Goal: Contribute content: Contribute content

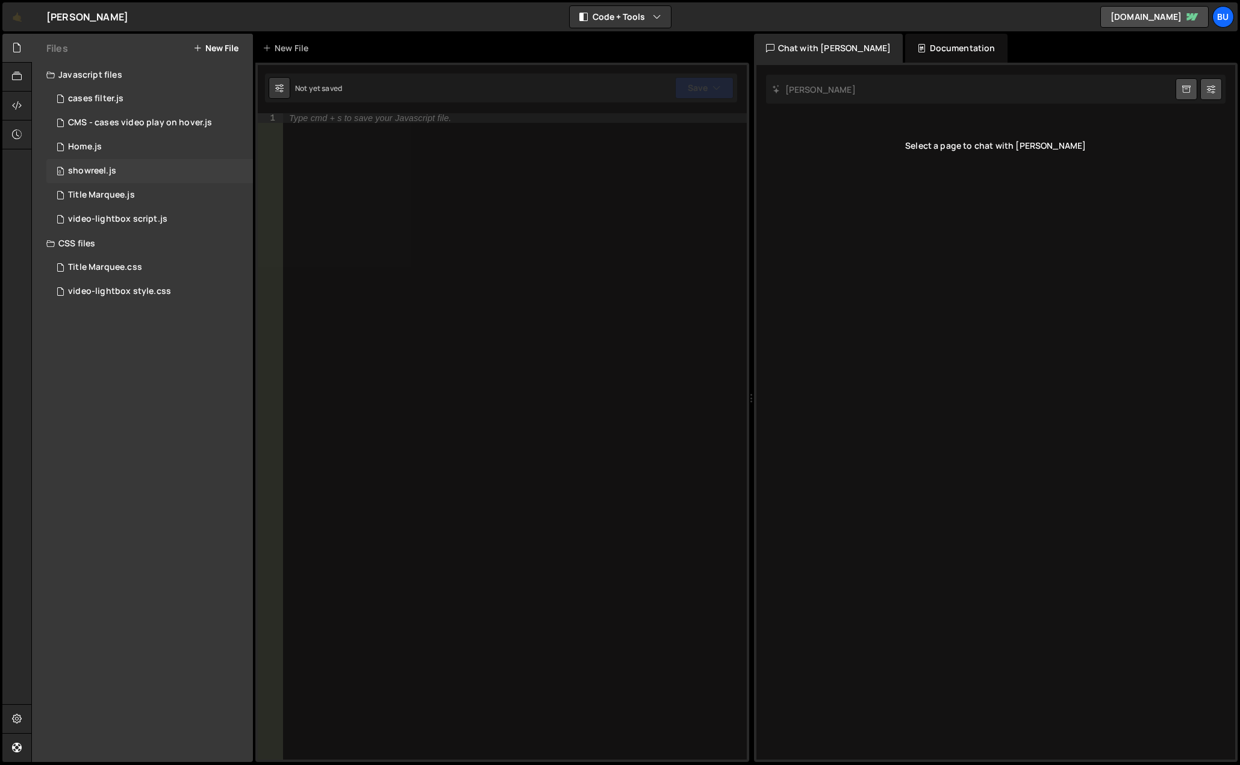
click at [112, 166] on div "showreel.js" at bounding box center [92, 171] width 48 height 11
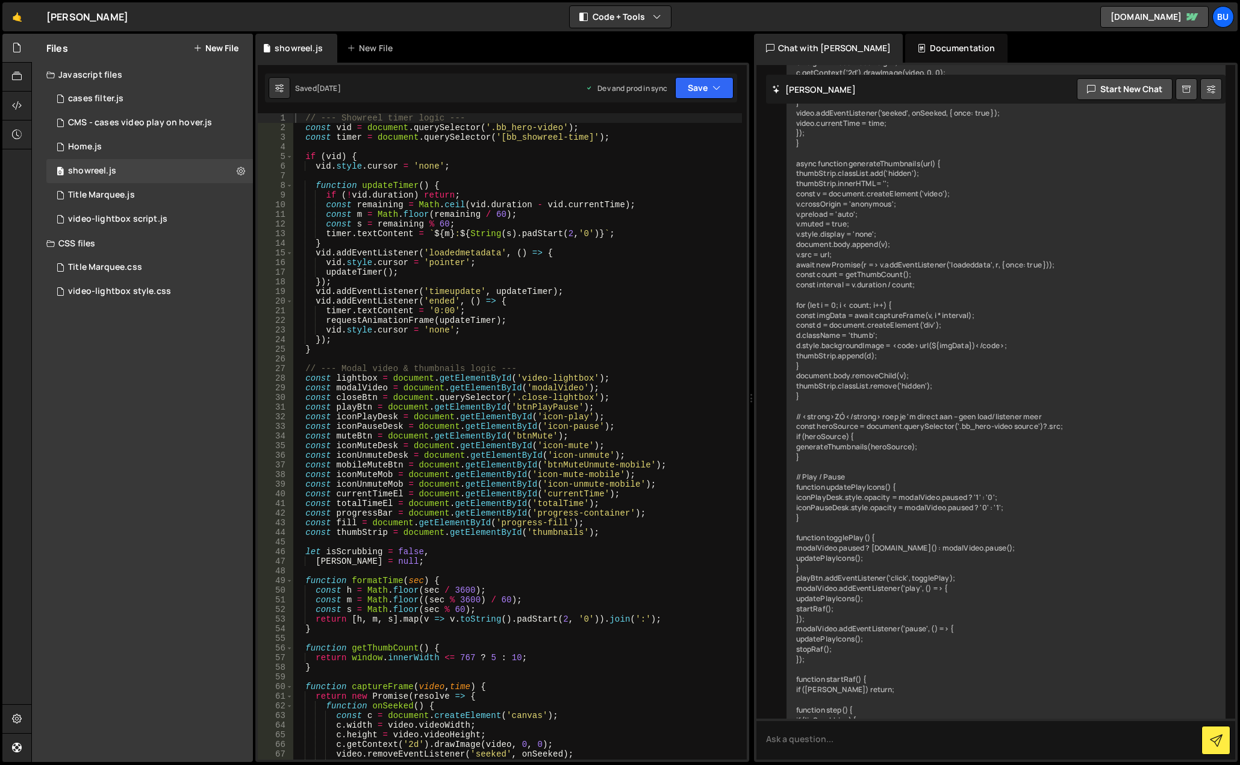
scroll to position [3098, 0]
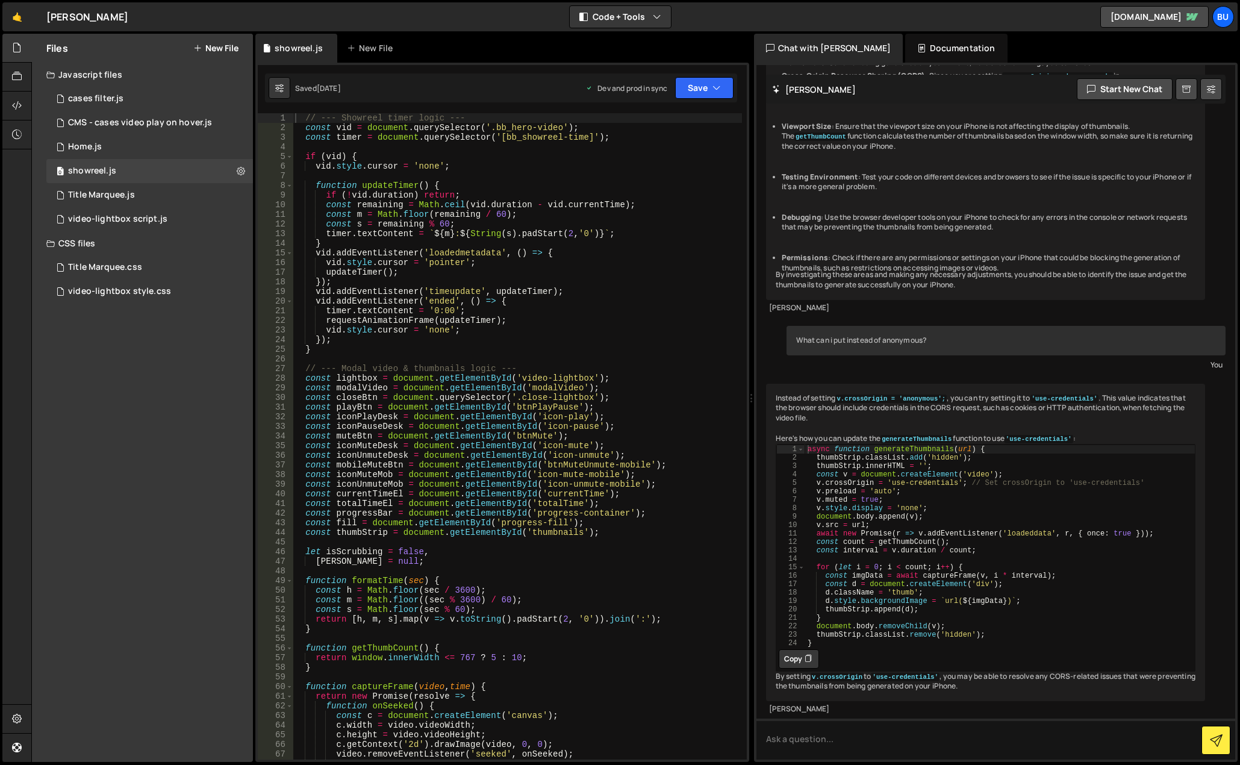
click at [451, 186] on div "// --- Showreel timer logic --- const vid = document . querySelector ( '.bb_her…" at bounding box center [517, 446] width 449 height 666
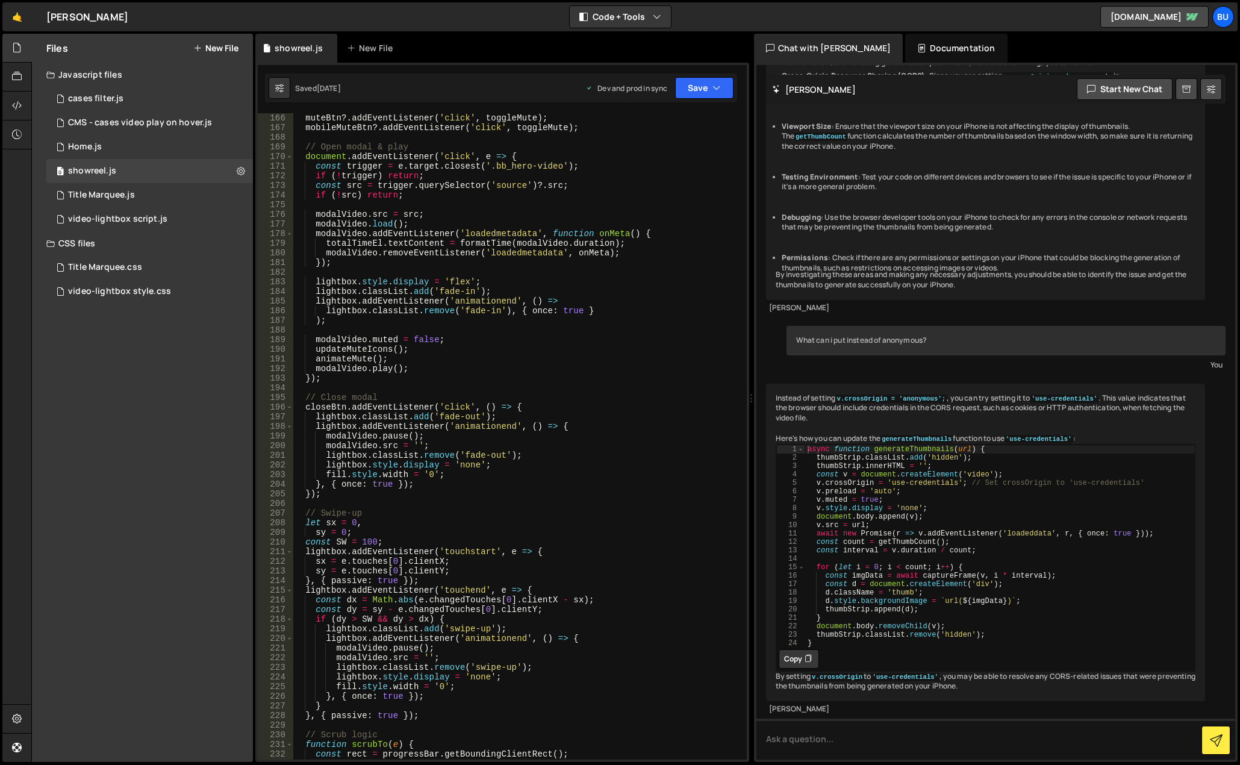
scroll to position [2072, 0]
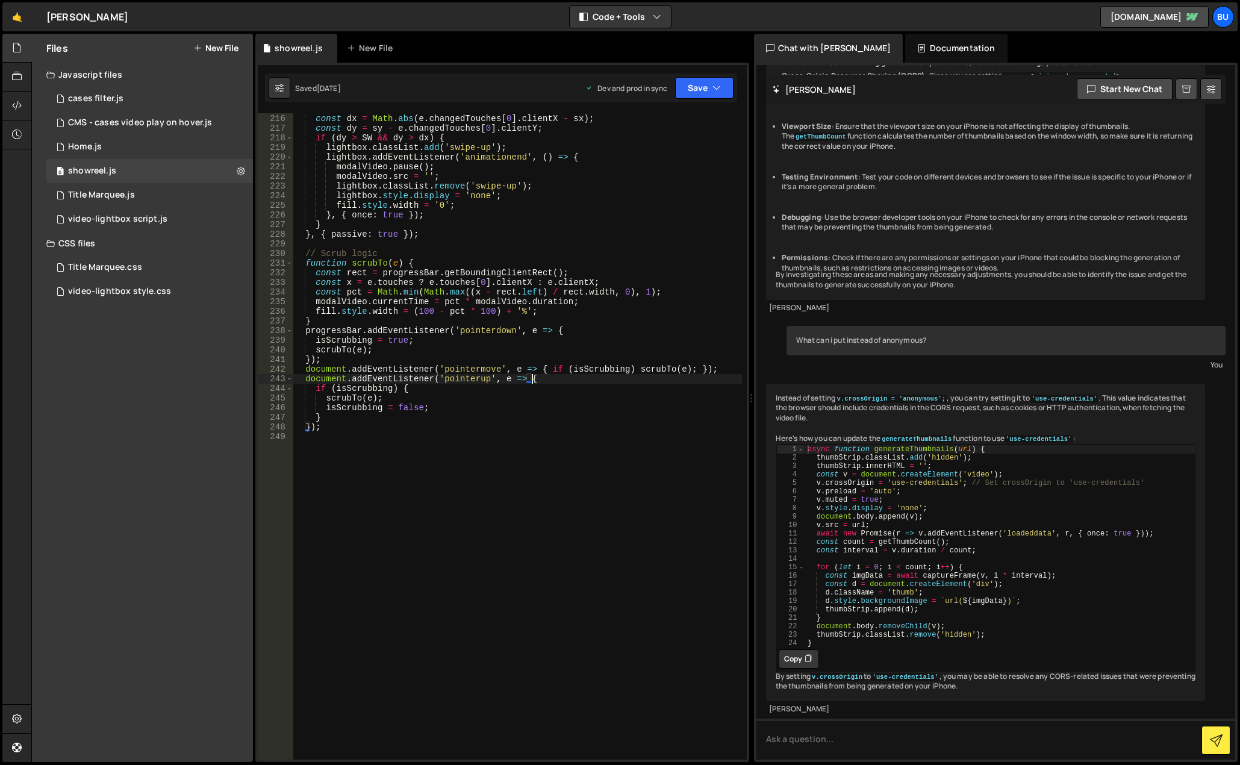
click at [566, 375] on div "lightbox . addEventListener ( 'touchend' , e => { const dx = Math . abs ( e . c…" at bounding box center [517, 437] width 449 height 666
type textarea "});"
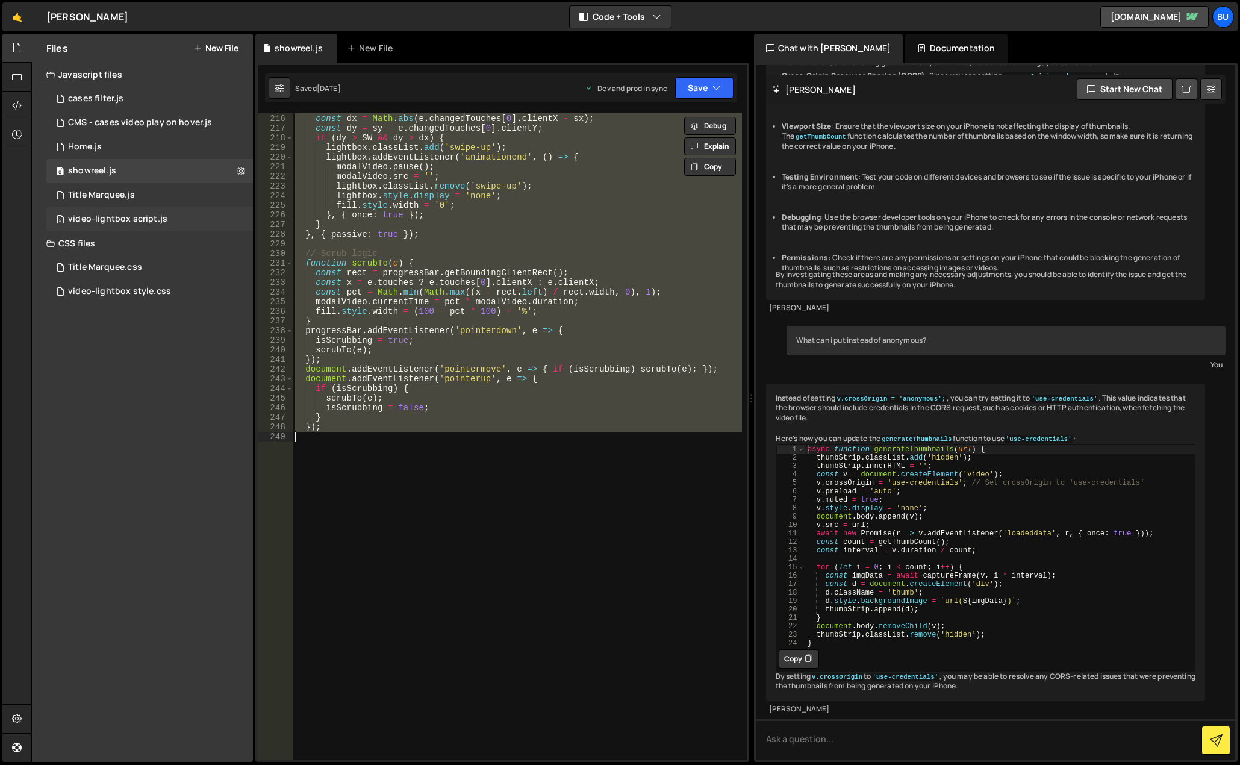
click at [226, 217] on div "2 video-lightbox script.js 0" at bounding box center [149, 219] width 207 height 24
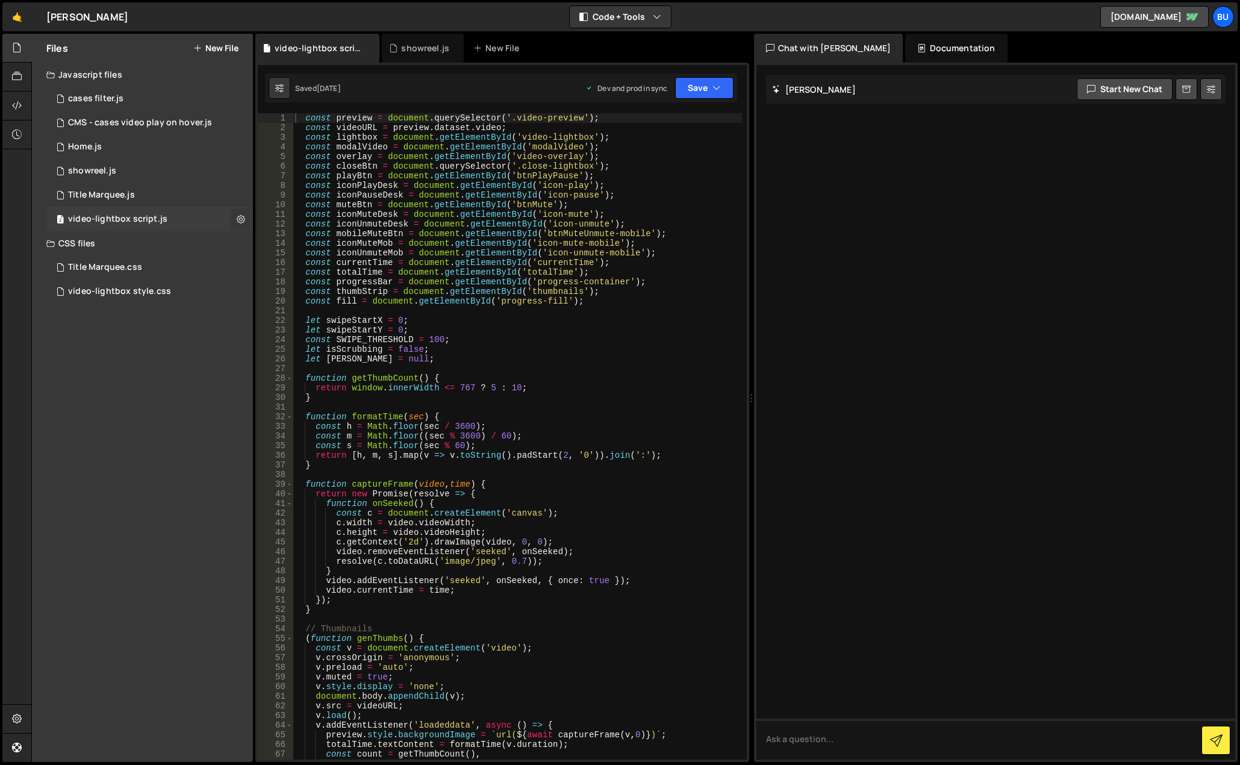
scroll to position [0, 0]
click at [238, 217] on icon at bounding box center [241, 218] width 8 height 11
type input "video-lightbox script"
radio input "true"
checkbox input "true"
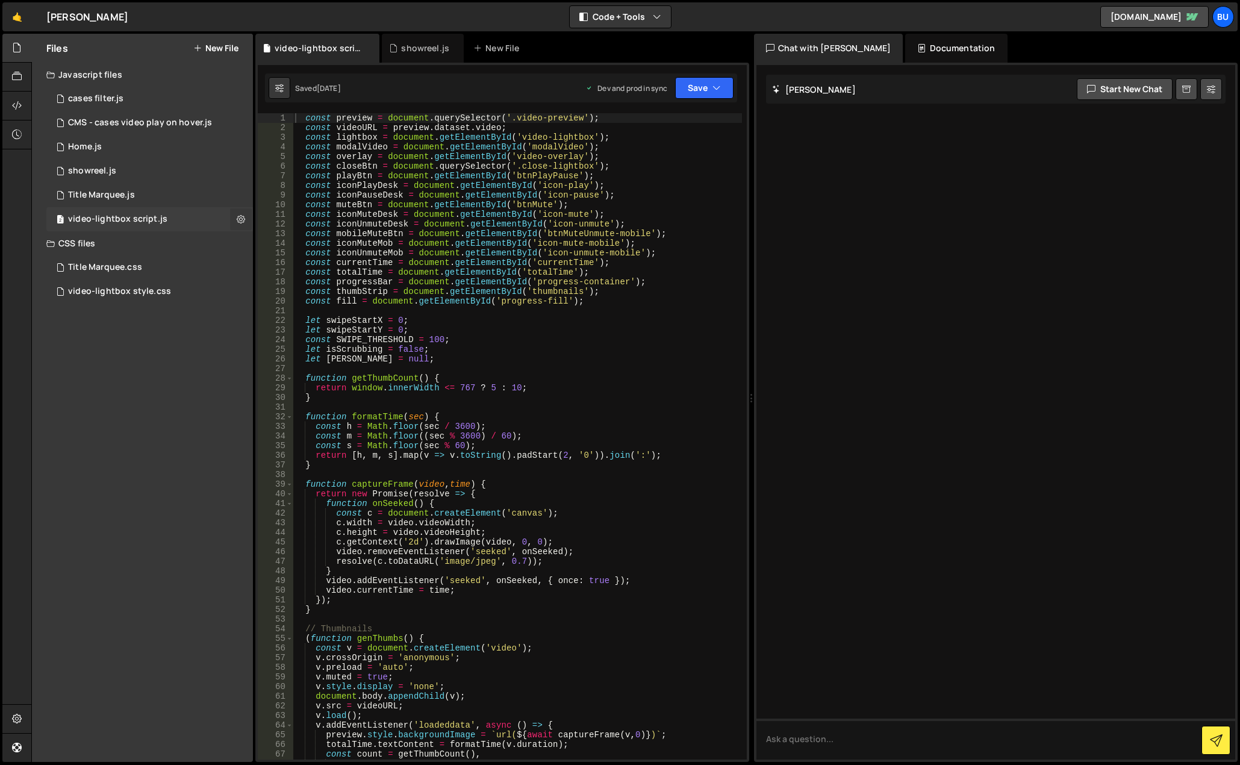
checkbox input "true"
click at [290, 244] on button "Edit File Settings" at bounding box center [314, 245] width 118 height 24
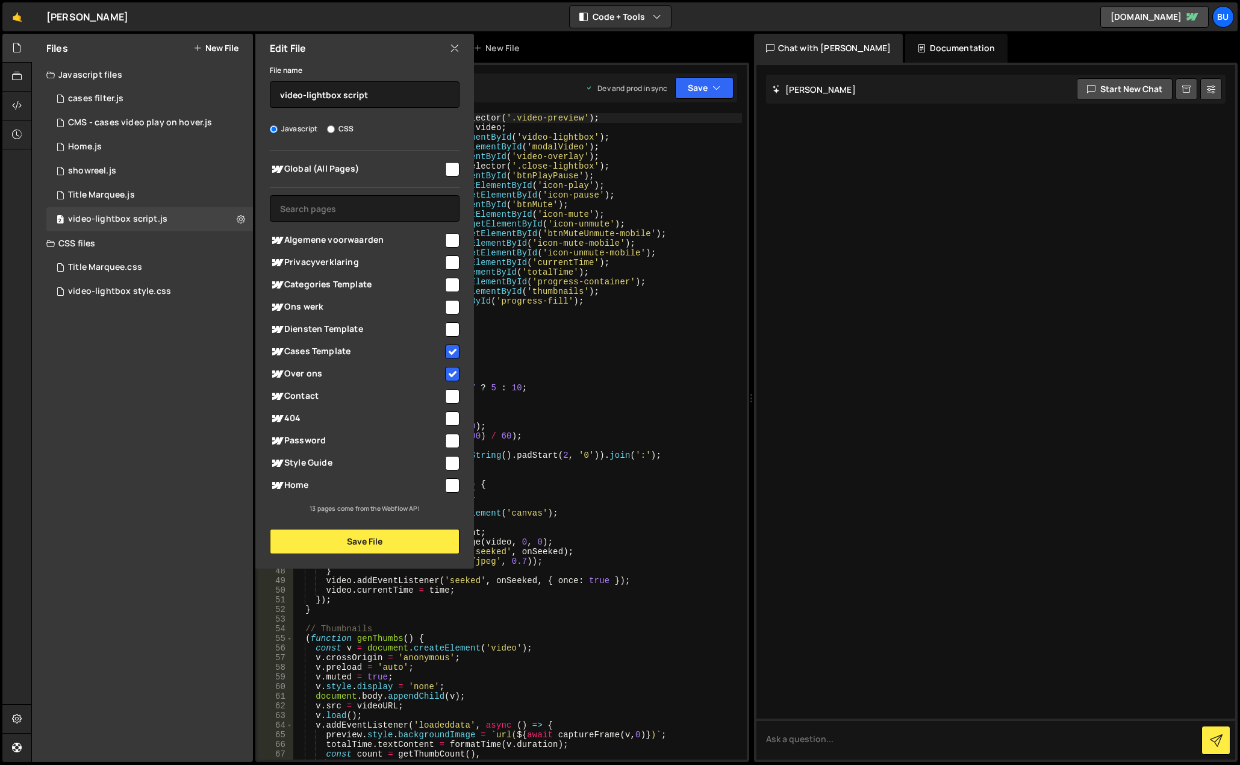
click at [152, 434] on div "Files New File Javascript files 1 cases filter.js 0 3 CMS - cases video play on…" at bounding box center [142, 398] width 221 height 728
click at [454, 45] on icon at bounding box center [455, 48] width 10 height 13
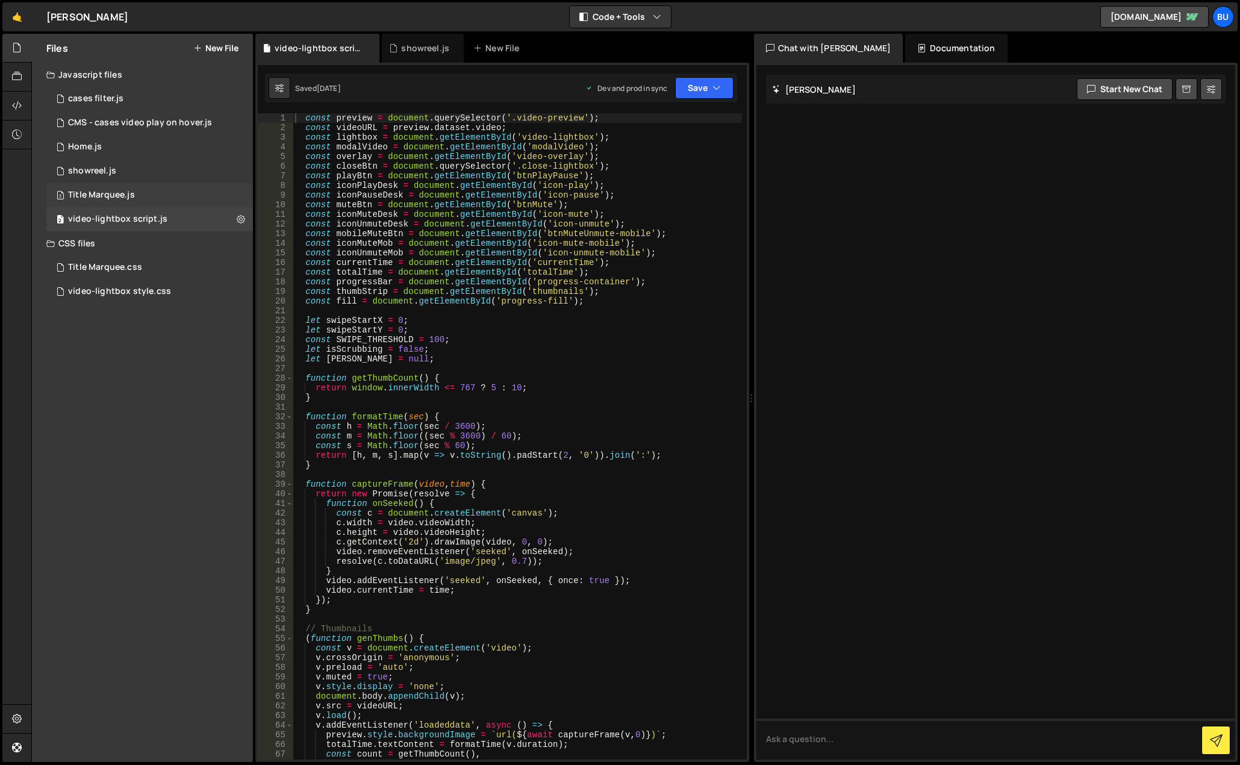
click at [146, 196] on div "3 Title Marquee.js 0" at bounding box center [149, 195] width 207 height 24
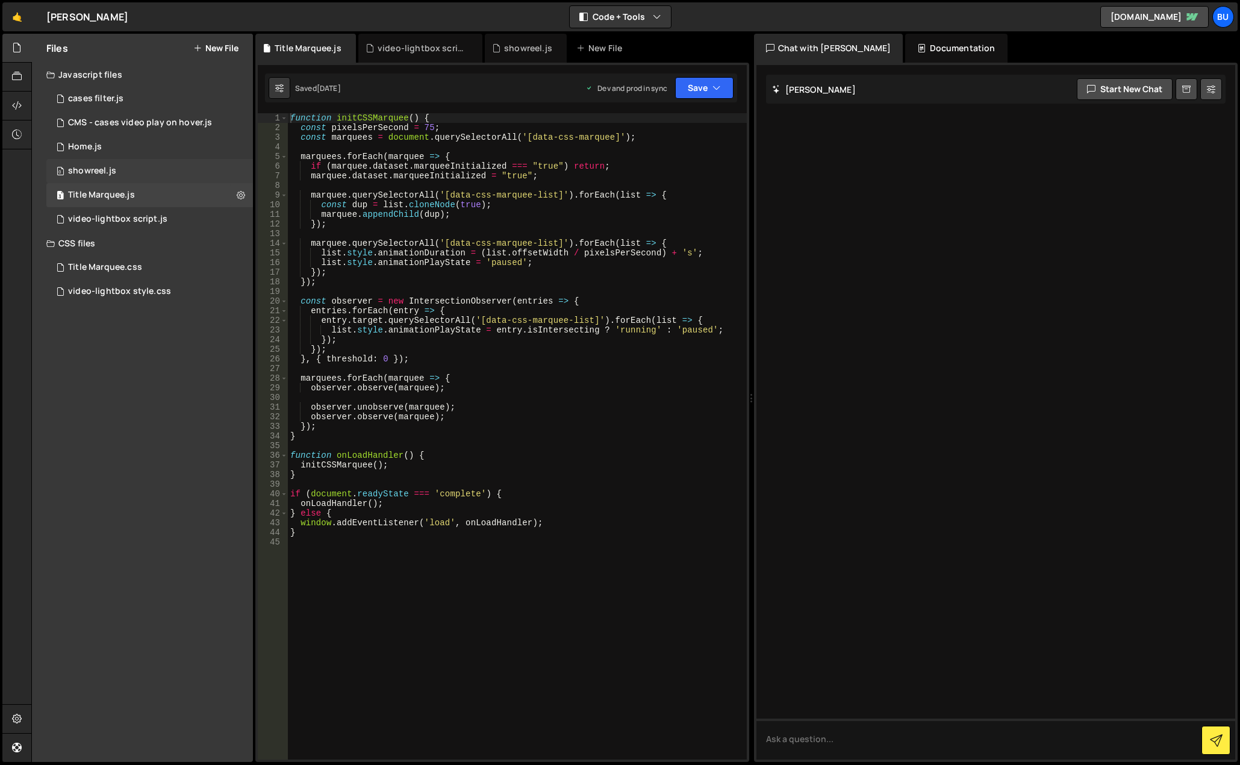
click at [198, 168] on div "0 showreel.js 0" at bounding box center [149, 171] width 207 height 24
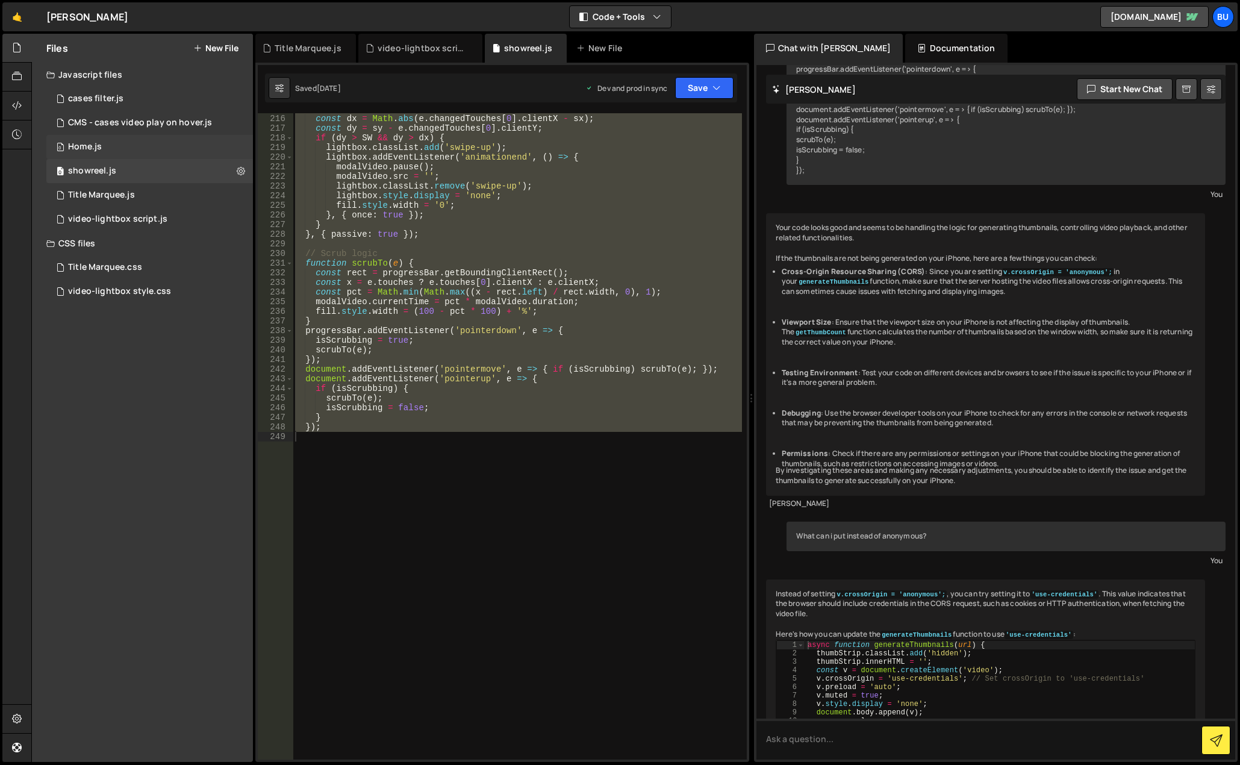
scroll to position [3098, 0]
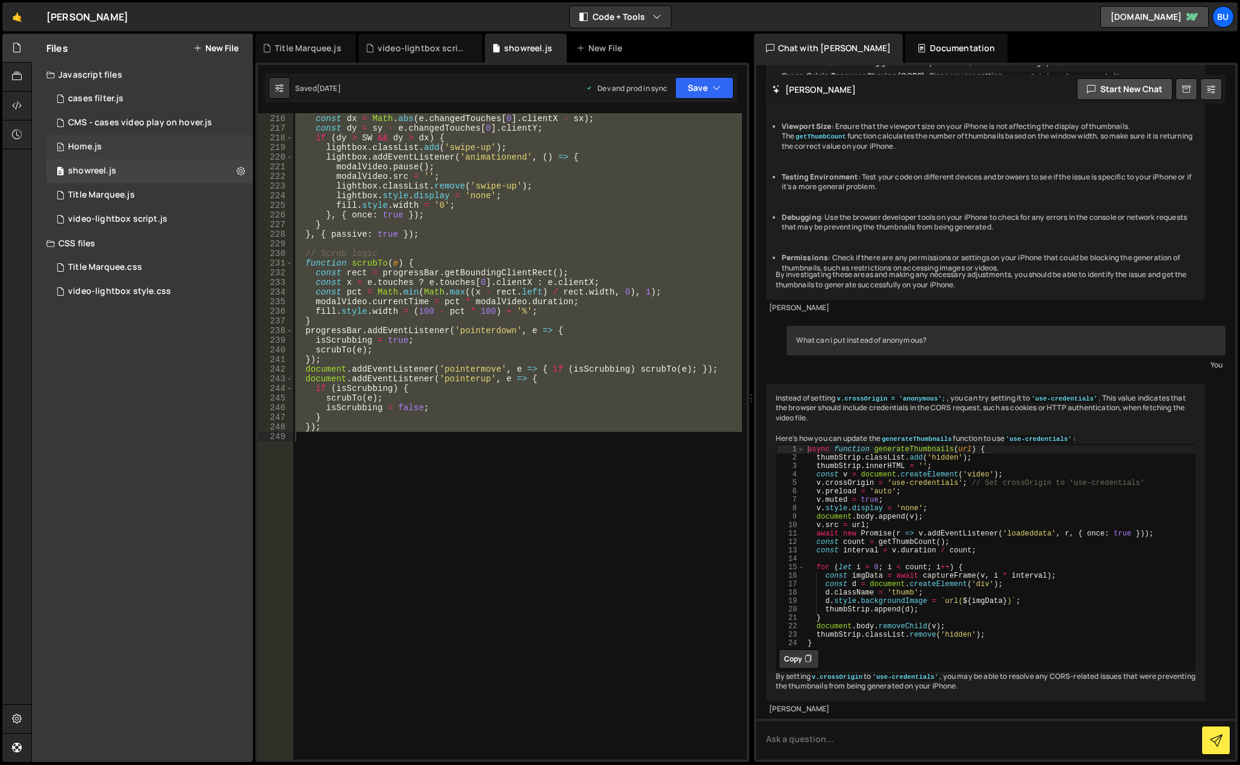
click at [223, 136] on div "0 Home.js 0" at bounding box center [149, 147] width 207 height 24
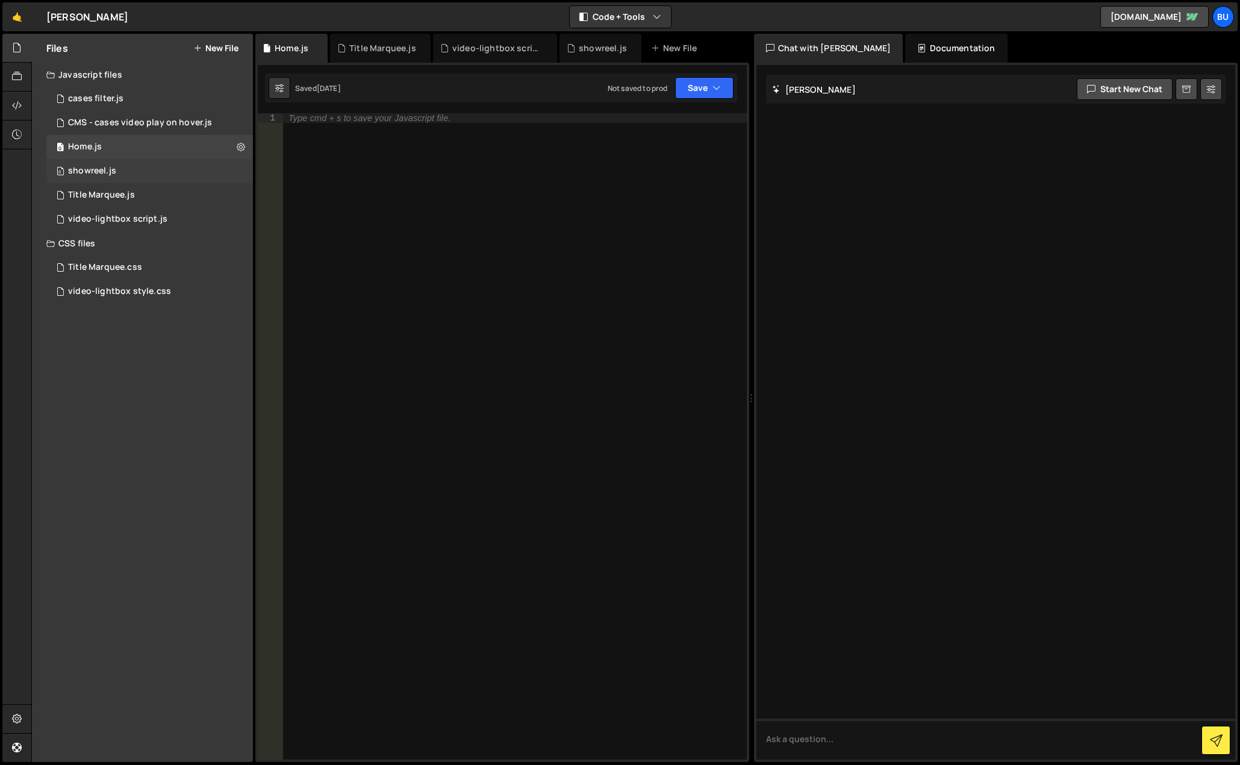
click at [166, 173] on div "0 showreel.js 0" at bounding box center [149, 171] width 207 height 24
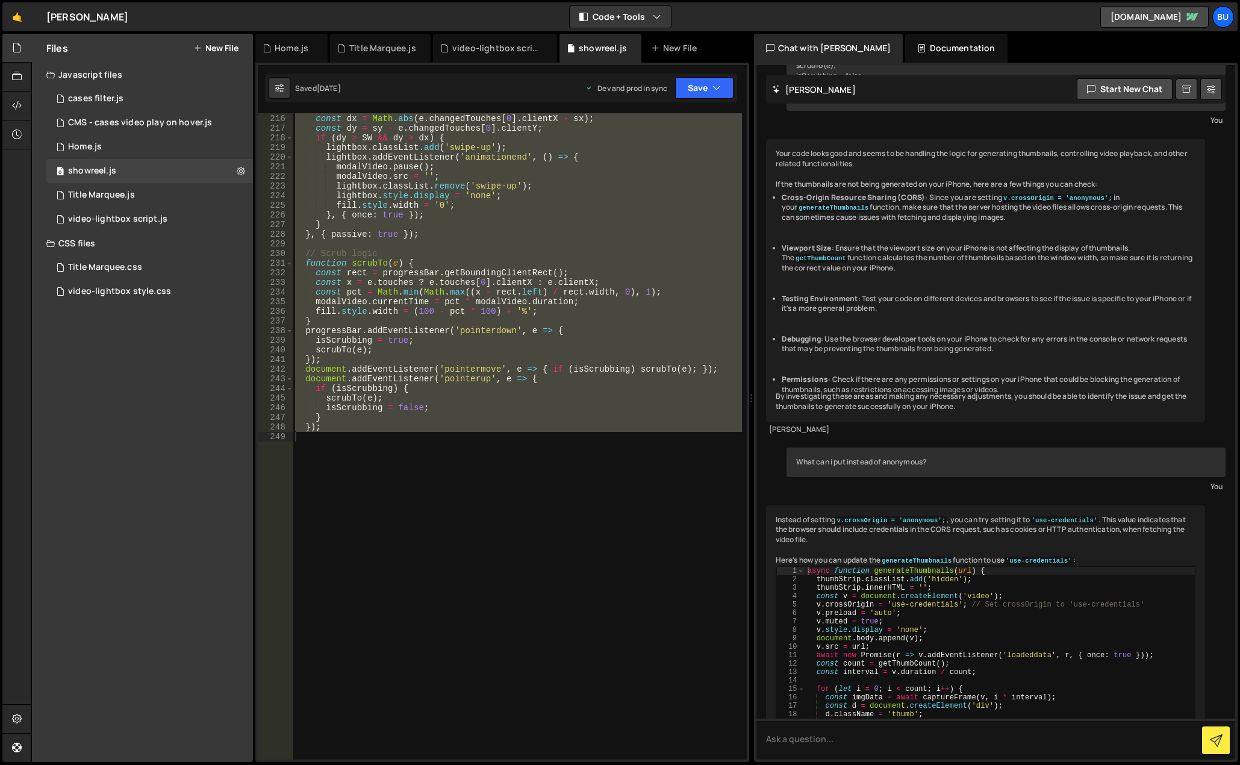
scroll to position [3098, 0]
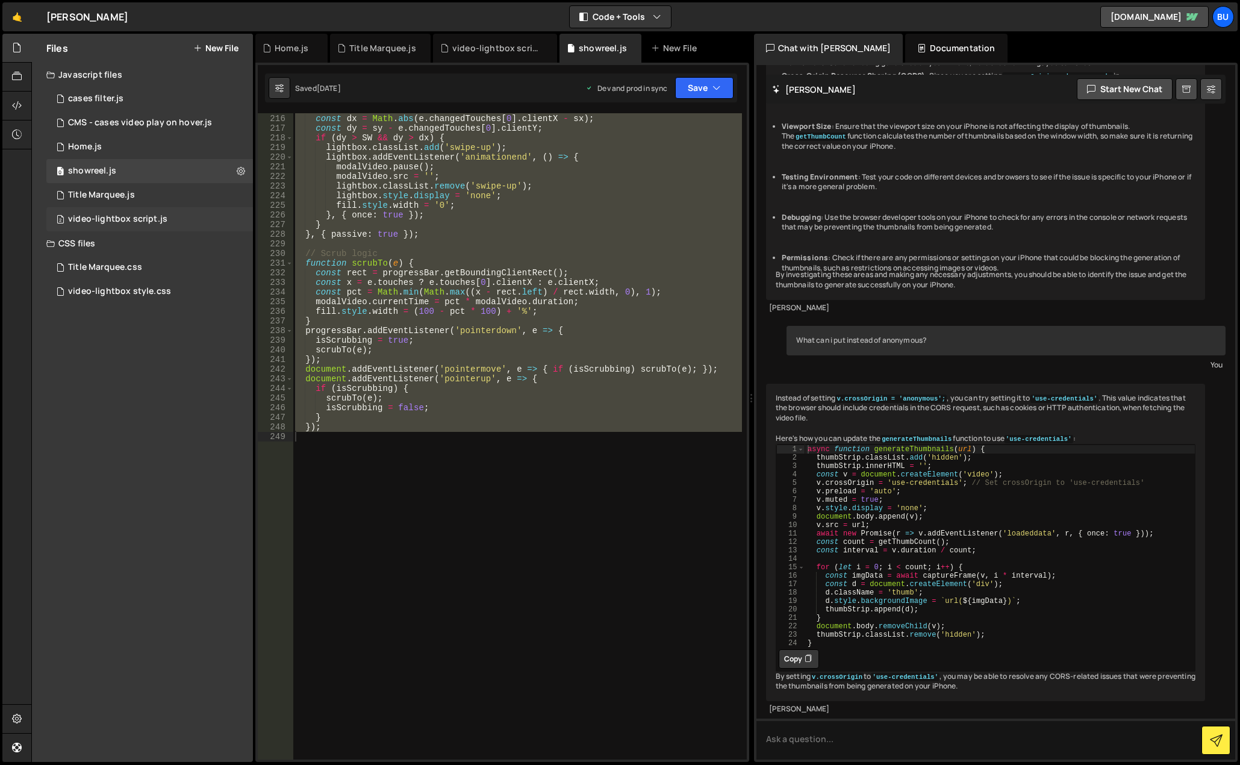
click at [154, 220] on div "video-lightbox script.js" at bounding box center [117, 219] width 99 height 11
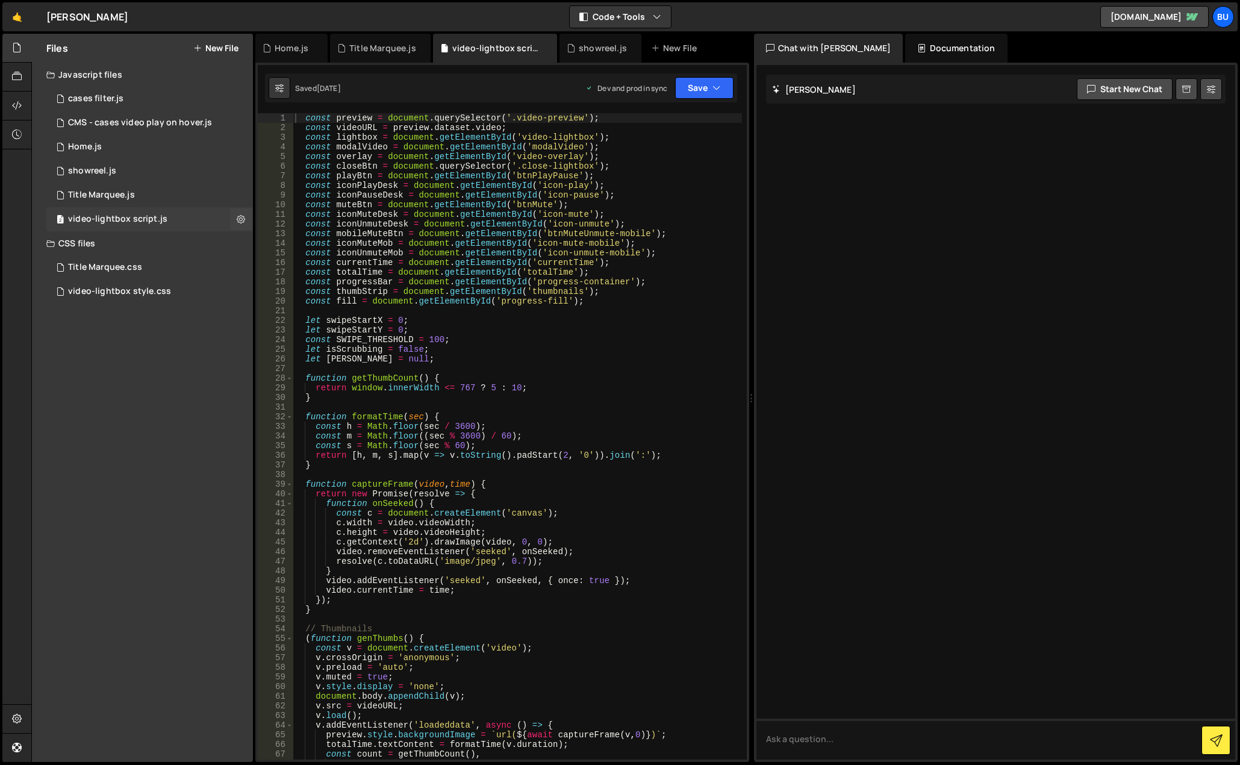
scroll to position [0, 0]
click at [155, 169] on div "0 showreel.js 0" at bounding box center [149, 171] width 207 height 24
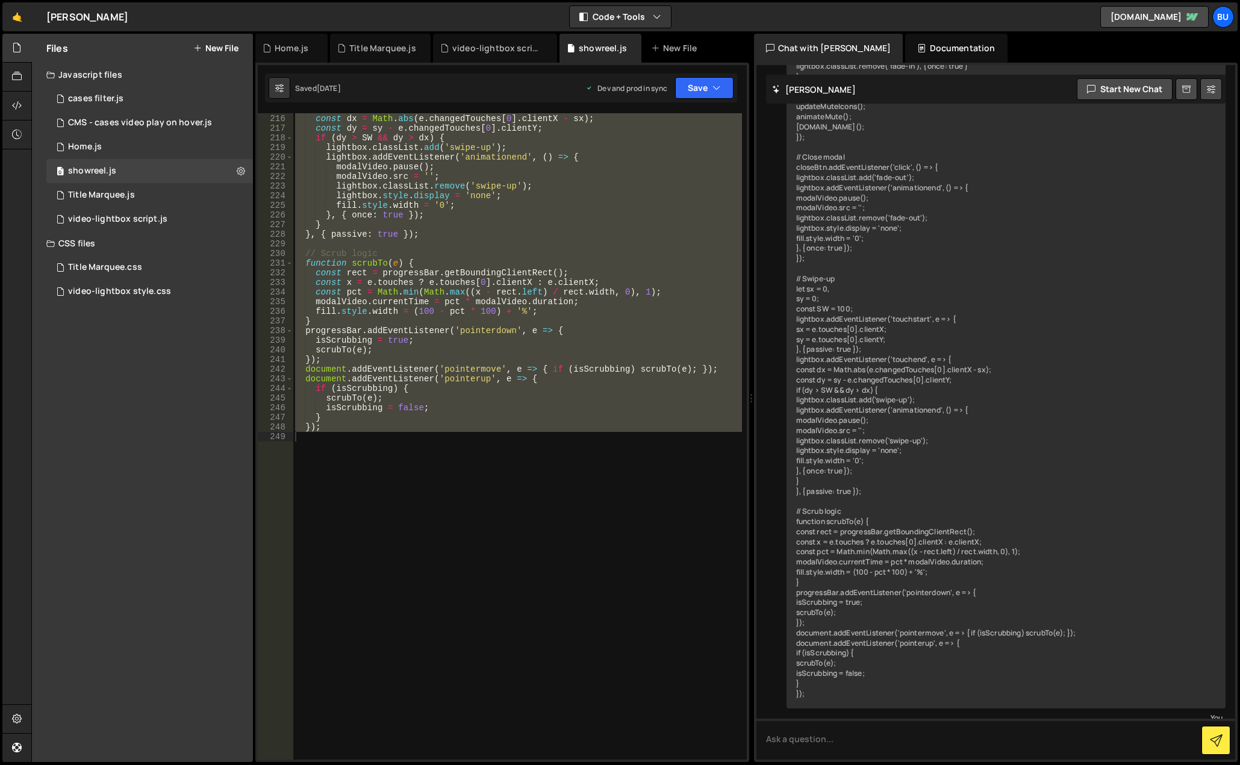
type textarea "scrubTo(e);"
click at [540, 345] on div "lightbox . addEventListener ( 'touchend' , e => { const dx = Math . abs ( e . c…" at bounding box center [517, 437] width 449 height 666
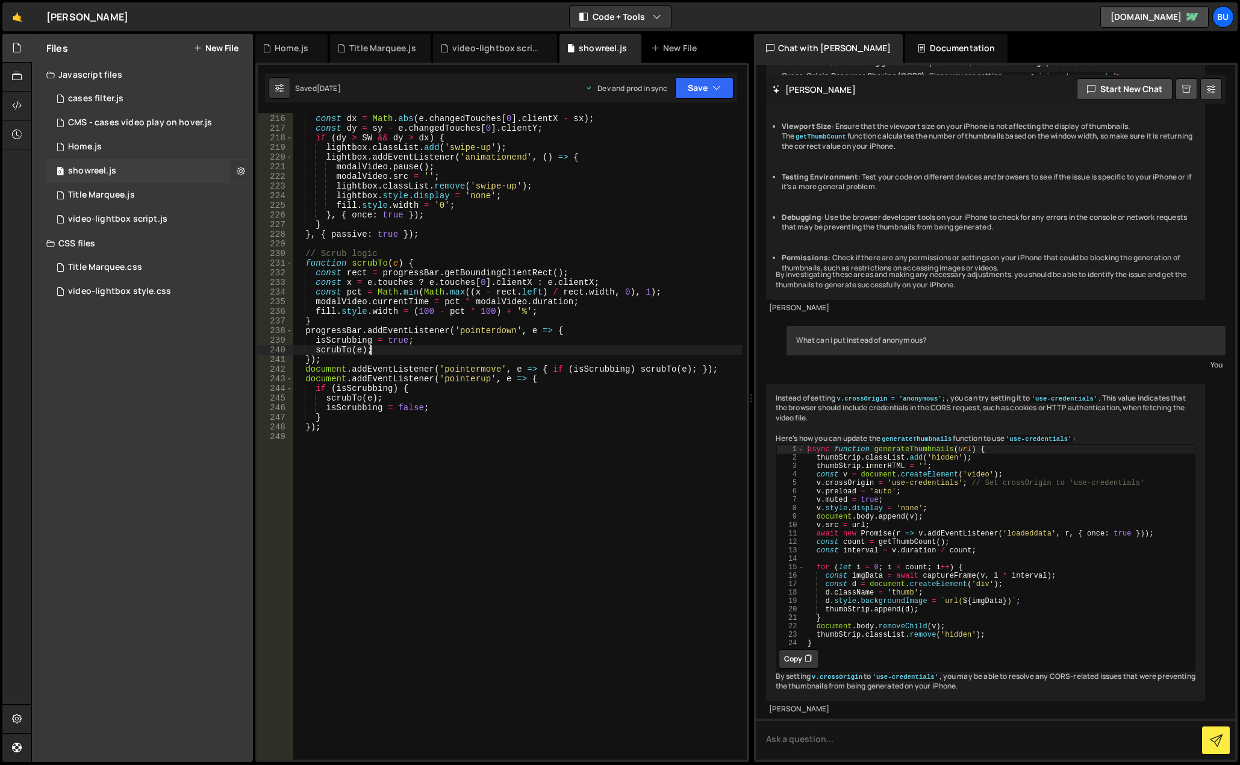
click at [240, 169] on icon at bounding box center [241, 170] width 8 height 11
type input "showreel"
radio input "true"
click at [291, 199] on button "Edit File Settings" at bounding box center [314, 196] width 118 height 24
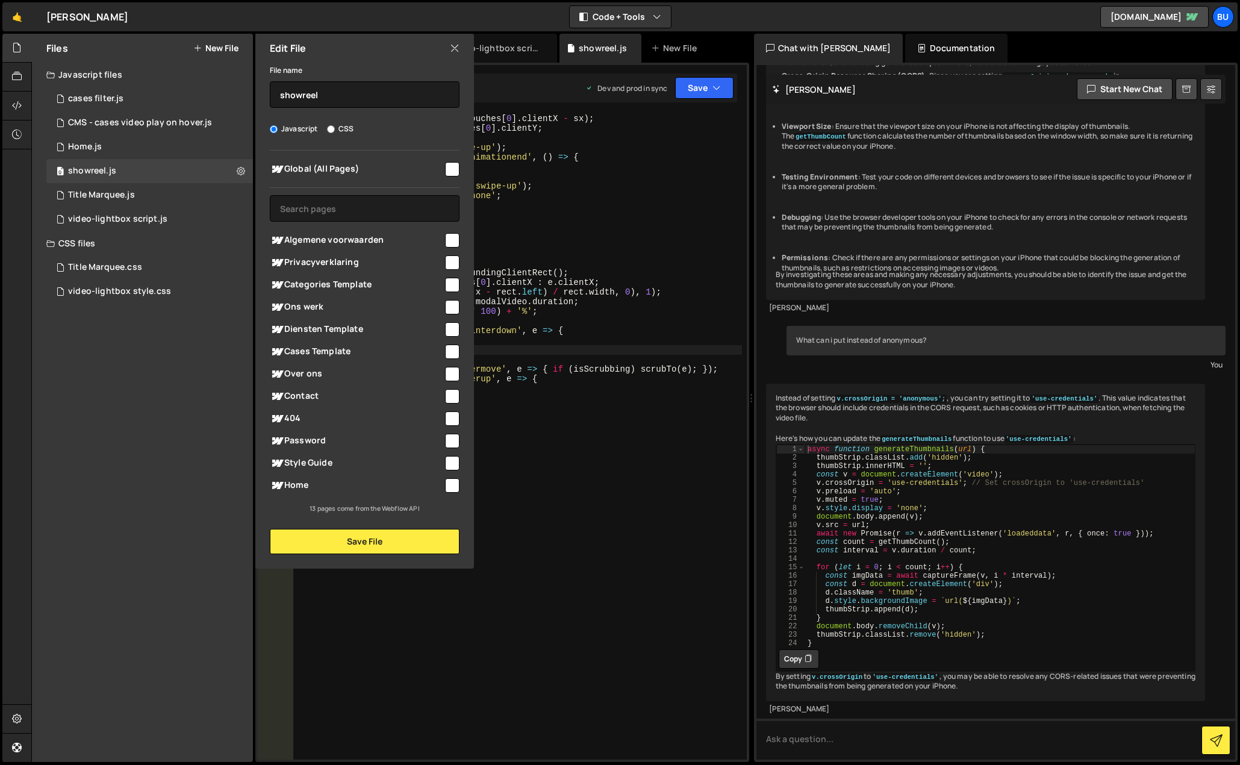
click at [154, 441] on div "Files New File Javascript files 1 cases filter.js 0 3 CMS - cases video play on…" at bounding box center [142, 398] width 221 height 728
drag, startPoint x: 451, startPoint y: 482, endPoint x: 169, endPoint y: 416, distance: 289.1
click at [169, 416] on div "Files New File Javascript files 1 cases filter.js 0 3 CMS - cases video play on…" at bounding box center [142, 398] width 221 height 728
click at [120, 362] on div "Files New File Javascript files 1 cases filter.js 0 3 CMS - cases video play on…" at bounding box center [142, 398] width 221 height 728
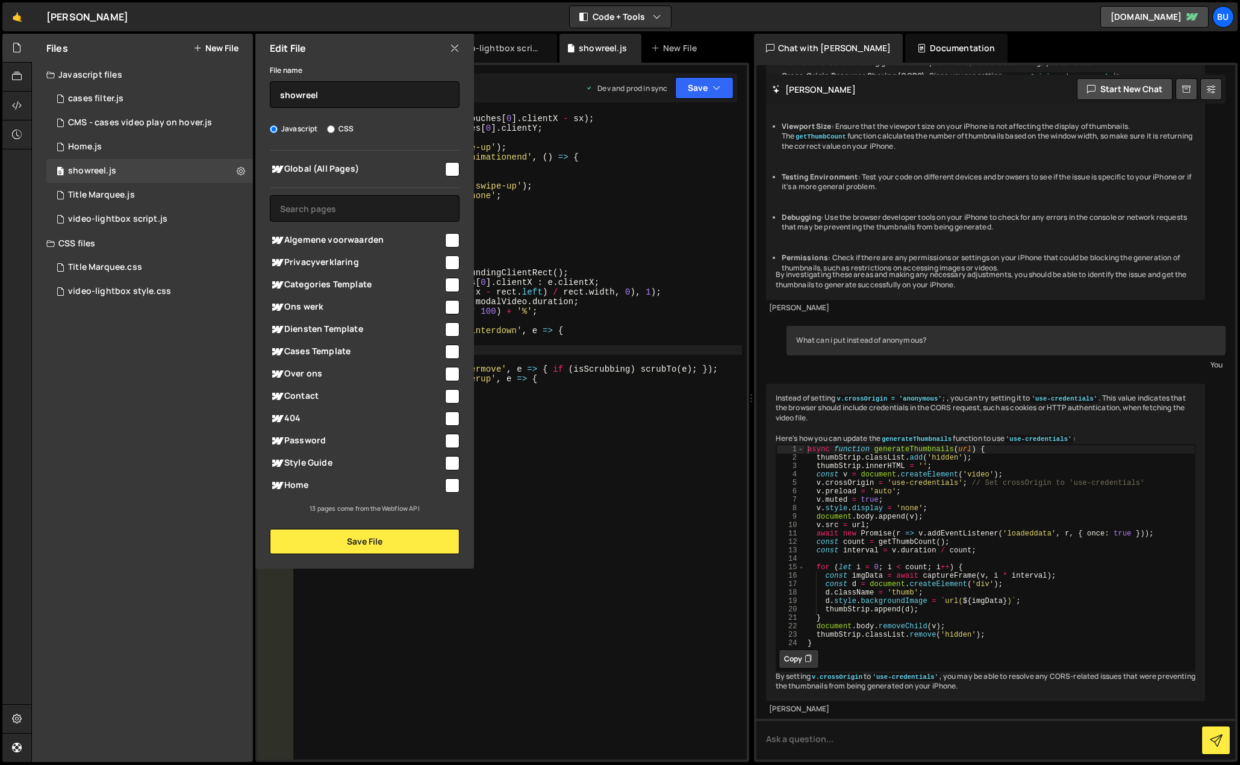
click at [452, 46] on icon at bounding box center [455, 48] width 10 height 13
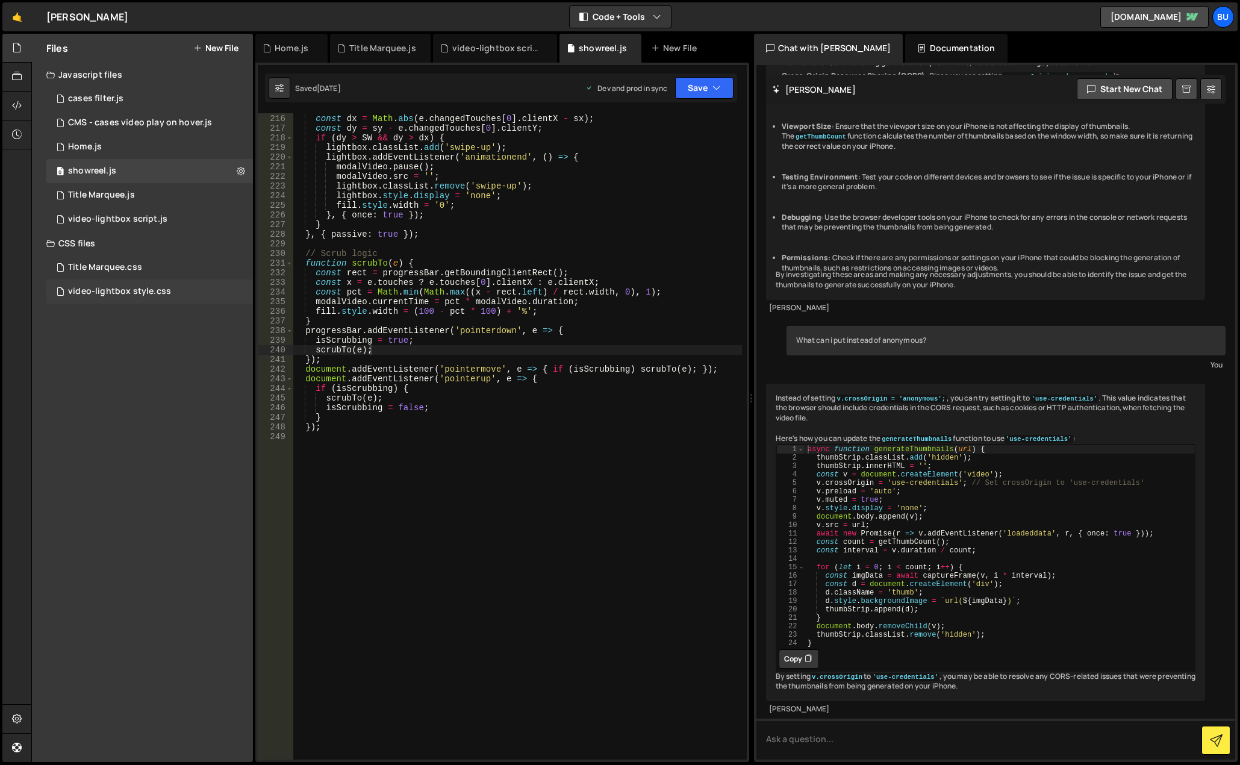
click at [234, 292] on div "video-lightbox style.css 0" at bounding box center [149, 291] width 207 height 24
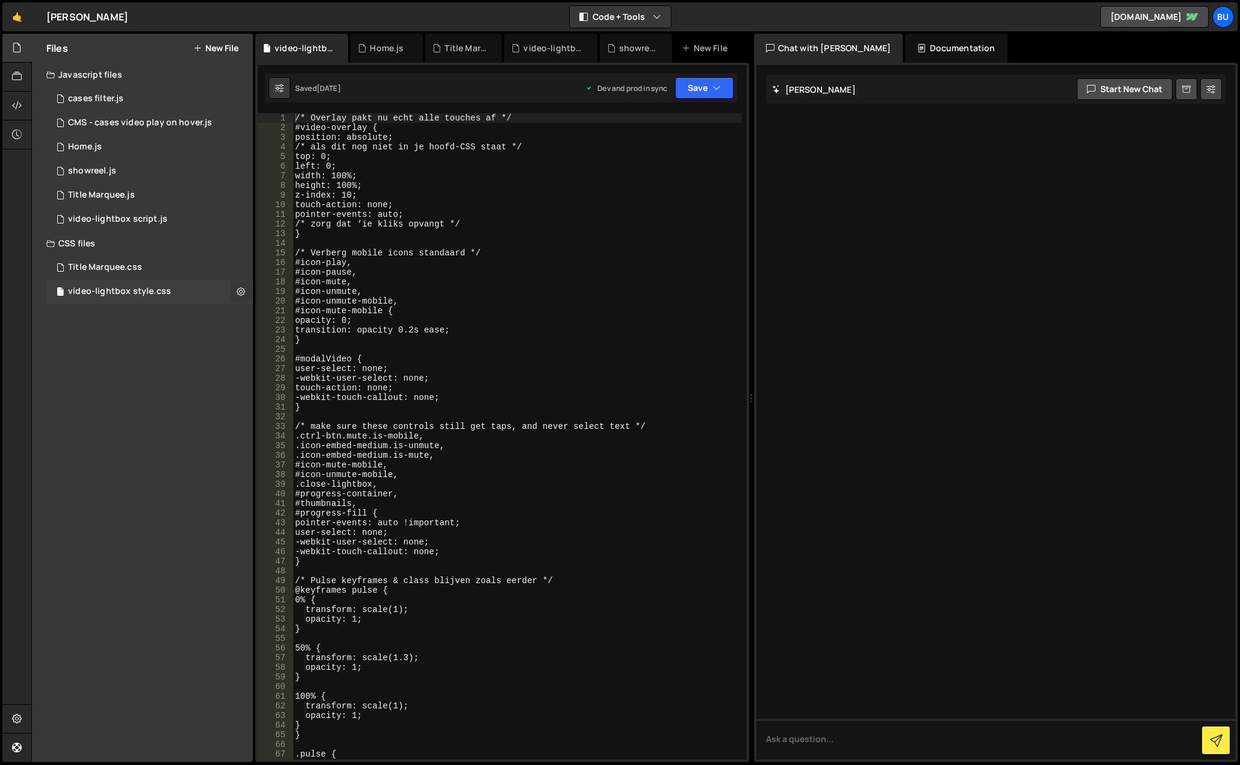
scroll to position [0, 0]
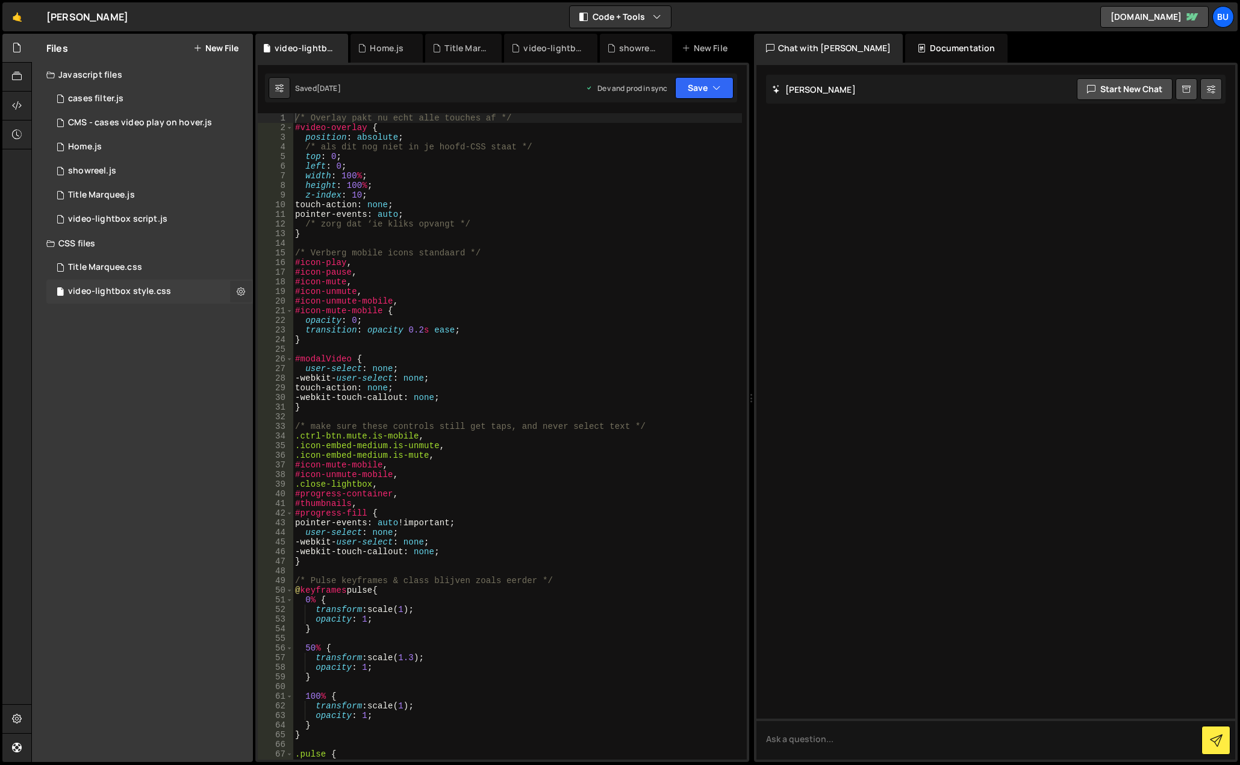
click at [239, 290] on icon at bounding box center [241, 291] width 8 height 11
type input "video-lightbox style"
radio input "false"
radio input "true"
checkbox input "true"
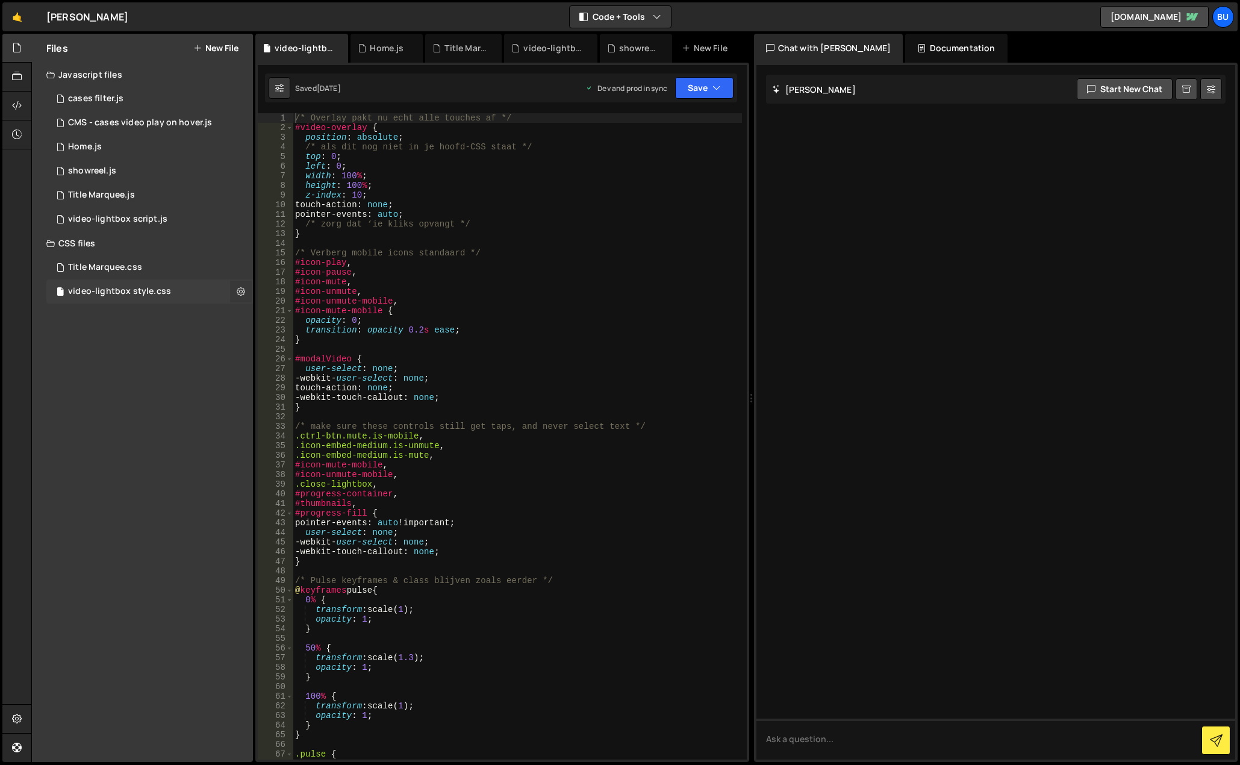
checkbox input "true"
click at [282, 321] on button "Edit File Settings" at bounding box center [314, 317] width 118 height 24
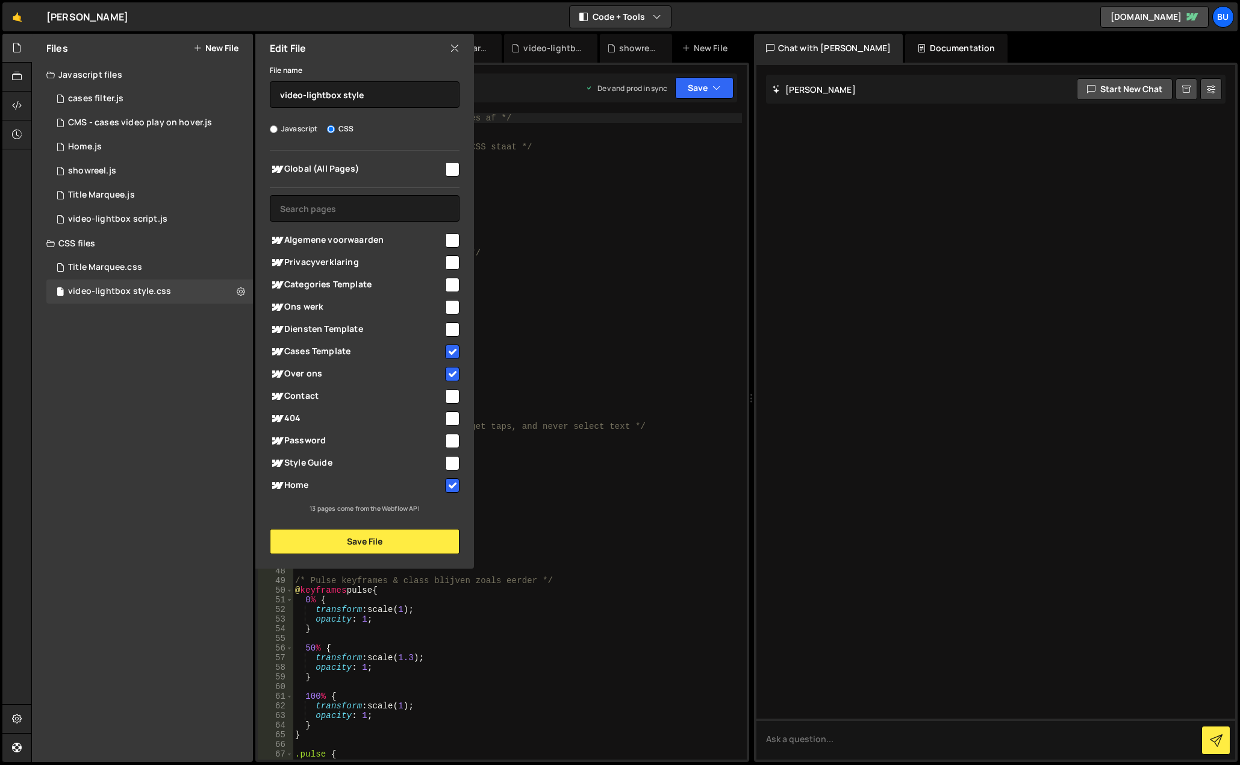
click at [449, 48] on div "Edit File" at bounding box center [364, 48] width 219 height 29
drag, startPoint x: 145, startPoint y: 359, endPoint x: 323, endPoint y: 127, distance: 292.5
click at [145, 358] on div "Files New File Javascript files 1 cases filter.js 0 3 CMS - cases video play on…" at bounding box center [142, 398] width 221 height 728
click at [454, 45] on icon at bounding box center [455, 48] width 10 height 13
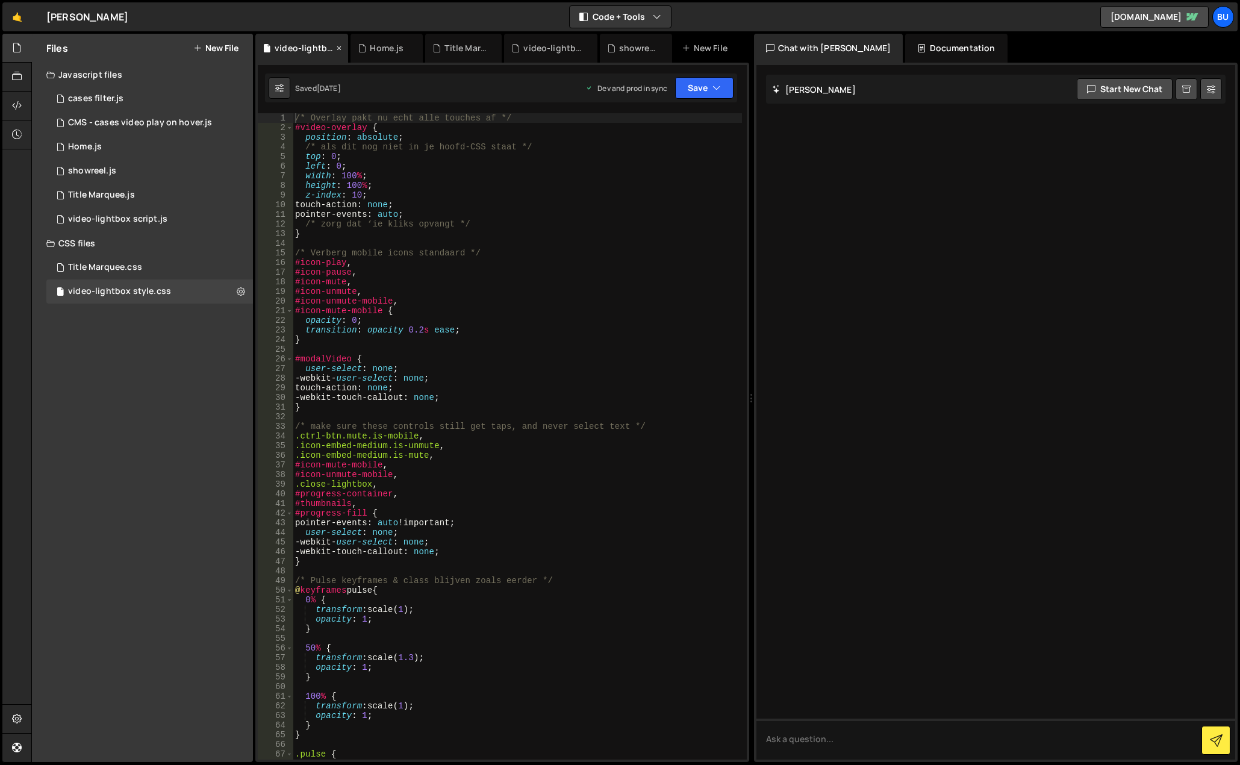
click at [339, 50] on icon at bounding box center [339, 48] width 8 height 12
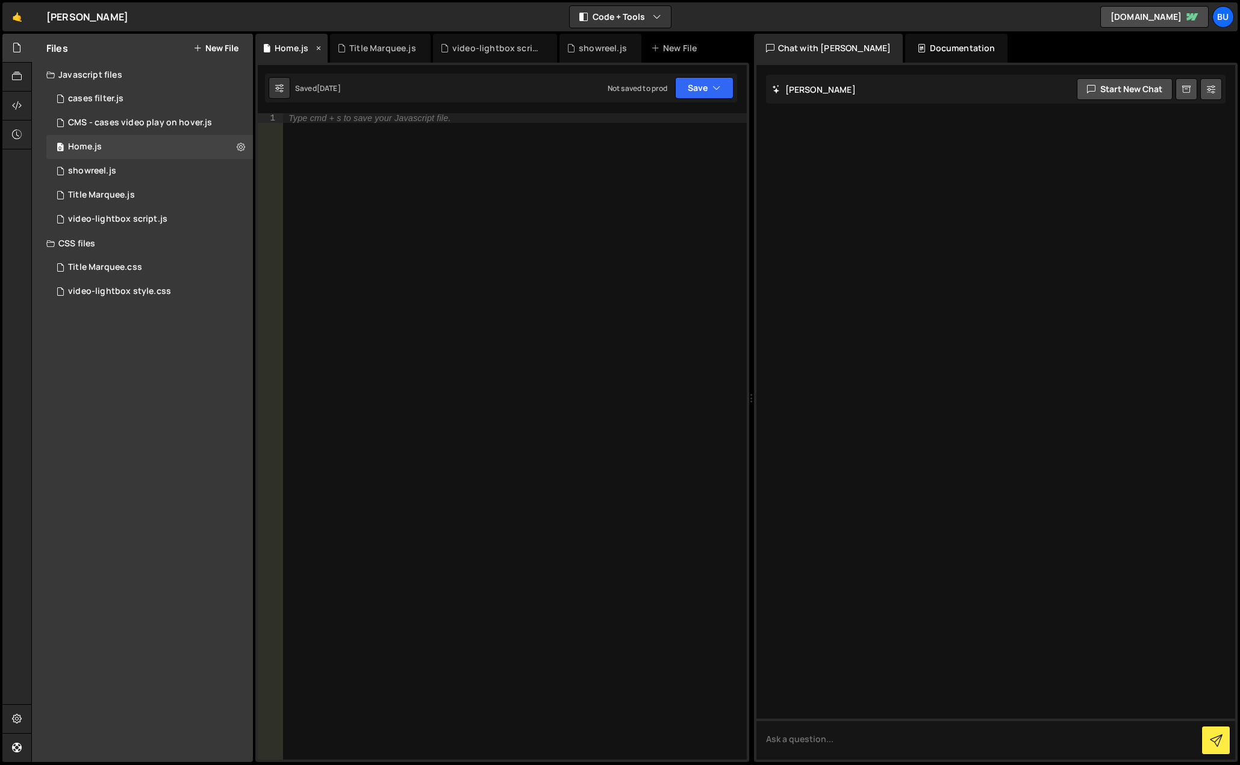
click at [320, 46] on icon at bounding box center [318, 48] width 8 height 12
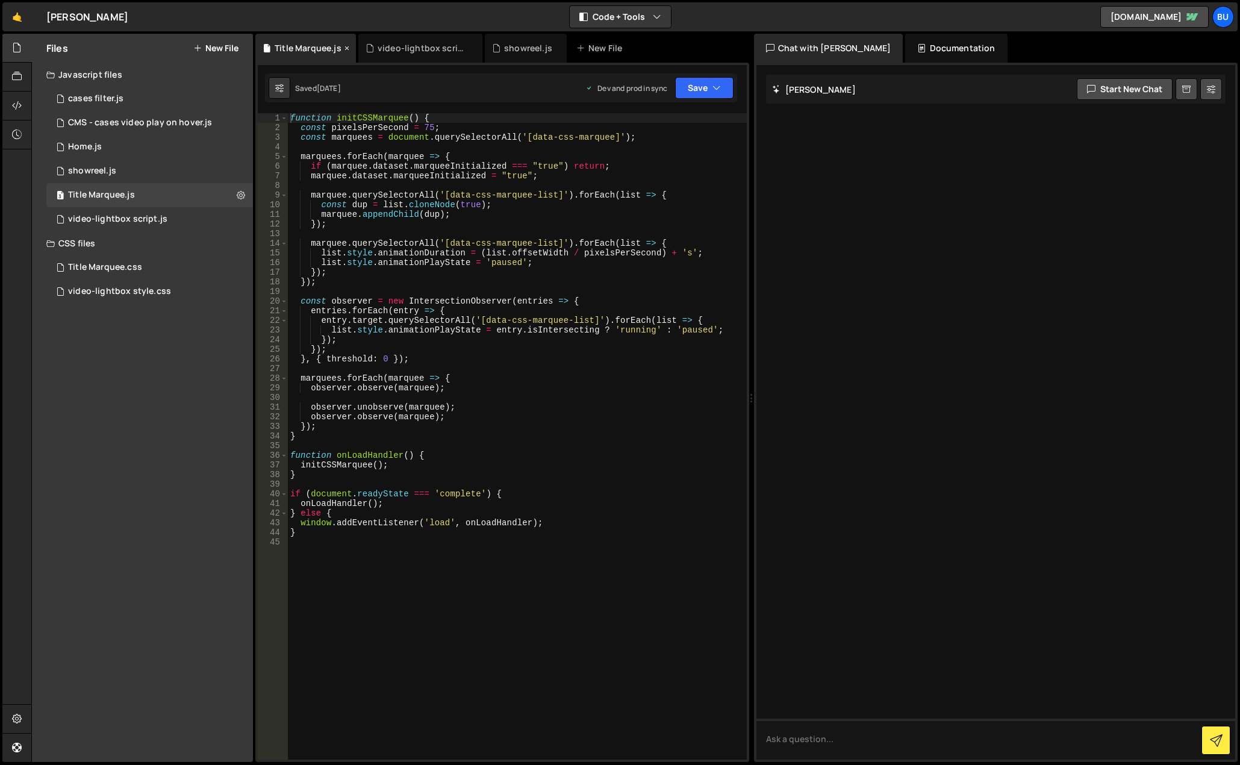
click at [344, 47] on icon at bounding box center [347, 48] width 8 height 12
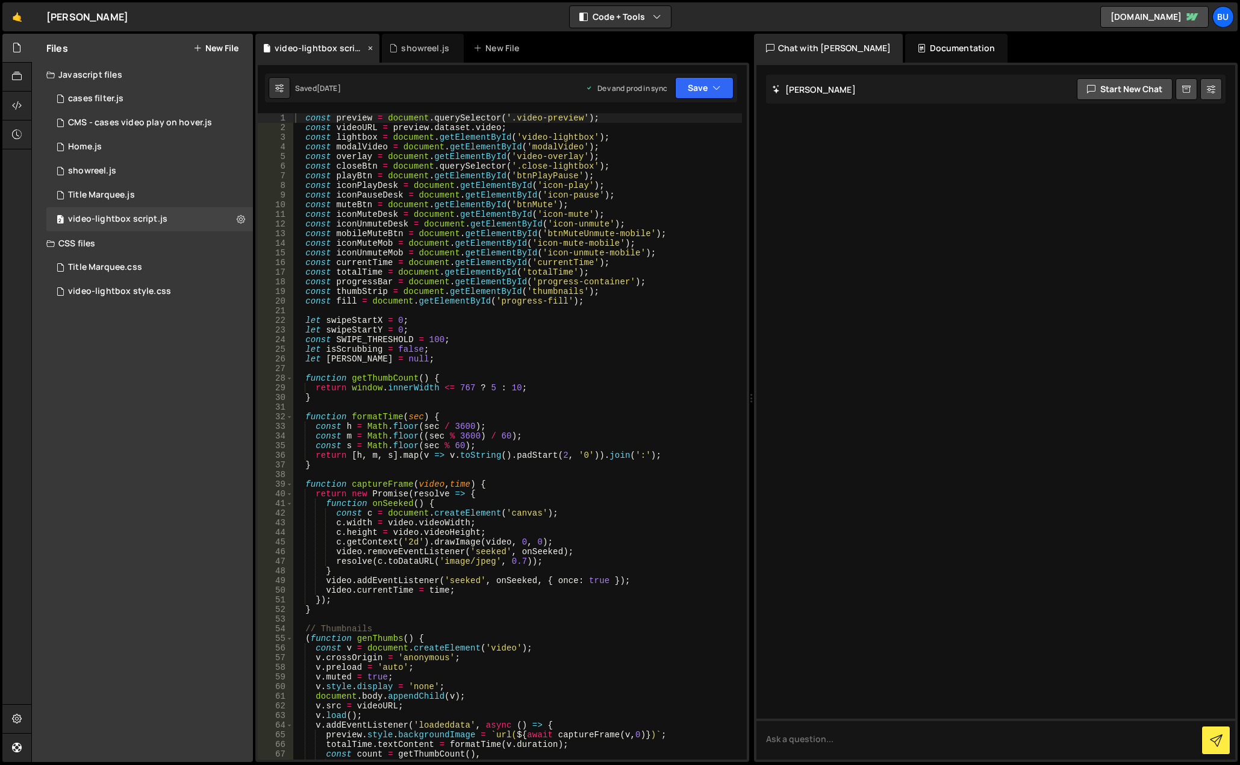
click at [368, 47] on icon at bounding box center [370, 48] width 8 height 12
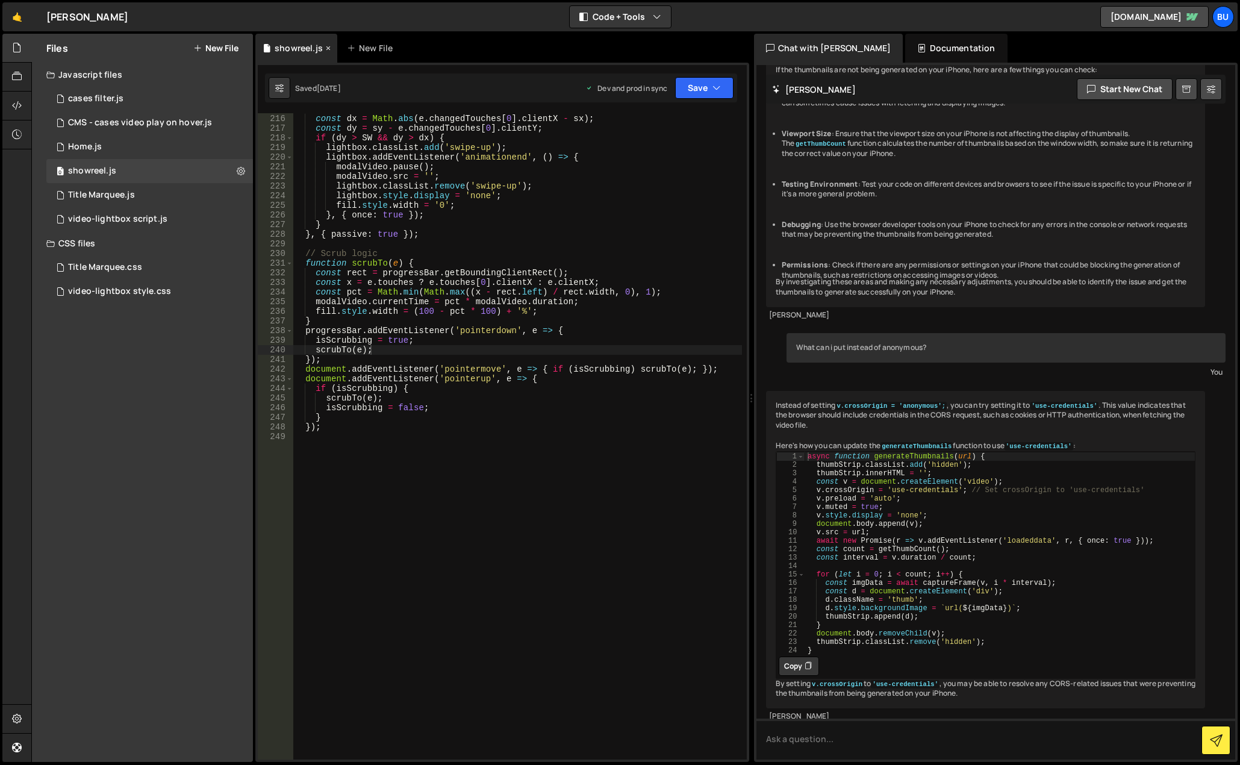
scroll to position [3098, 0]
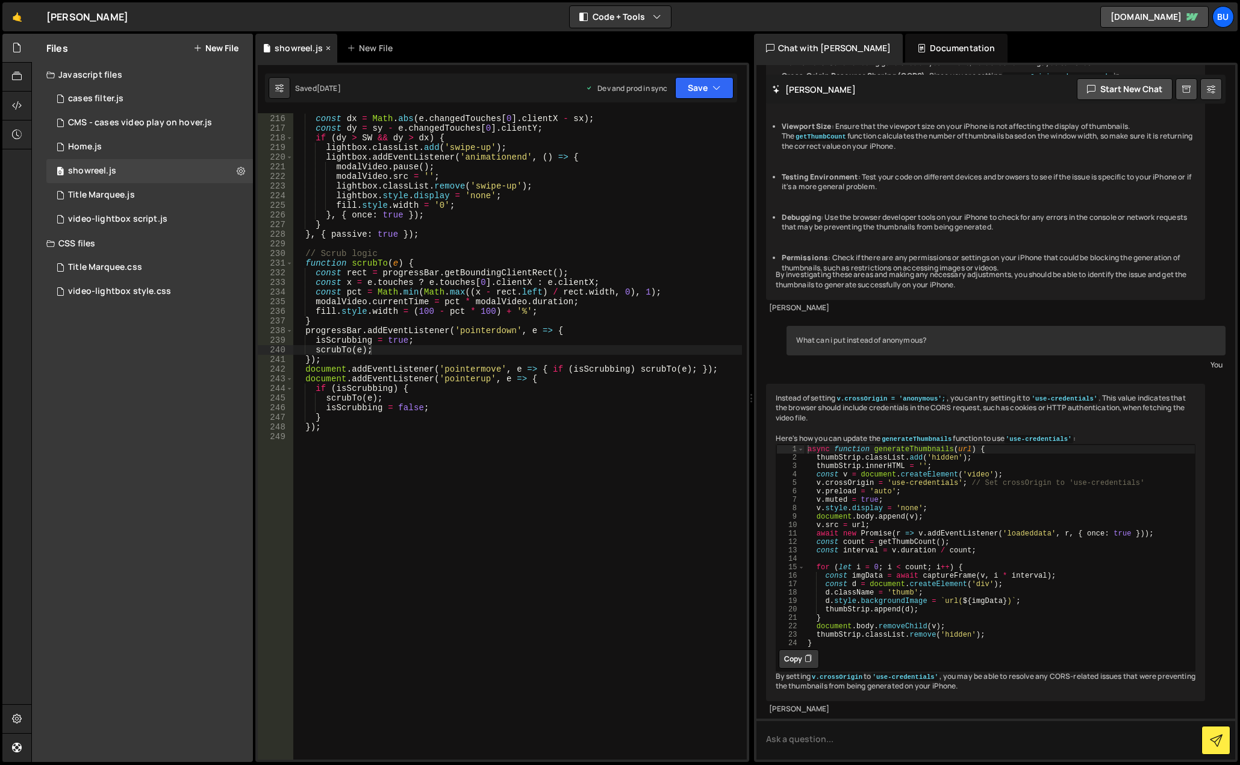
click at [326, 46] on icon at bounding box center [328, 48] width 8 height 12
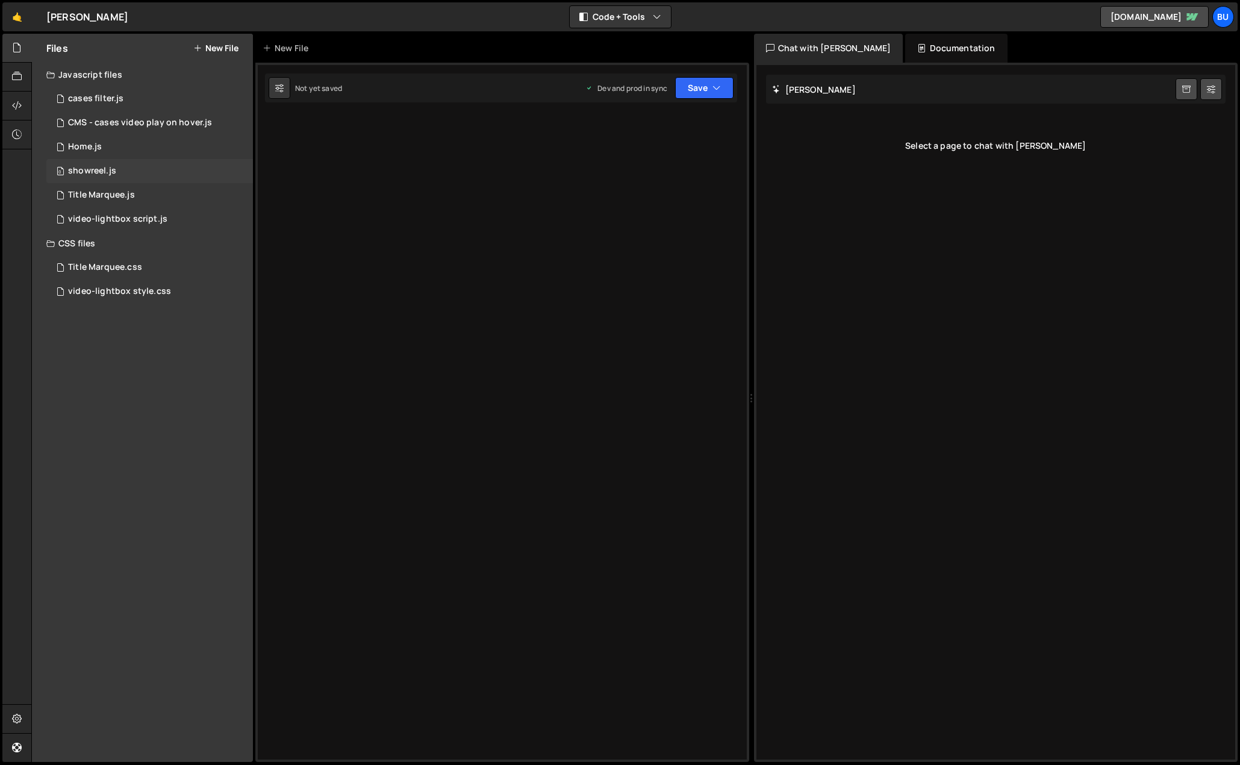
click at [167, 174] on div "0 showreel.js 0" at bounding box center [149, 171] width 207 height 24
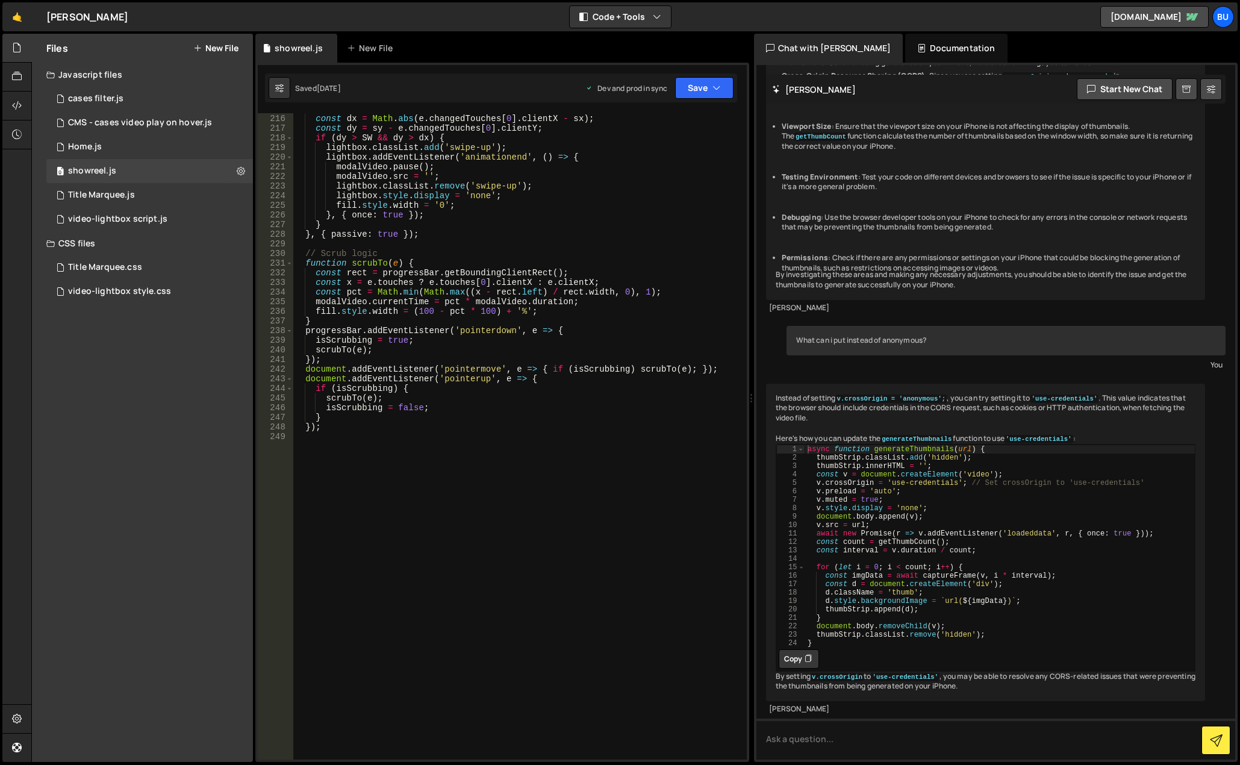
scroll to position [2072, 0]
click at [146, 159] on div "0 showreel.js 0" at bounding box center [149, 171] width 207 height 24
click at [148, 215] on div "video-lightbox script.js" at bounding box center [117, 219] width 99 height 11
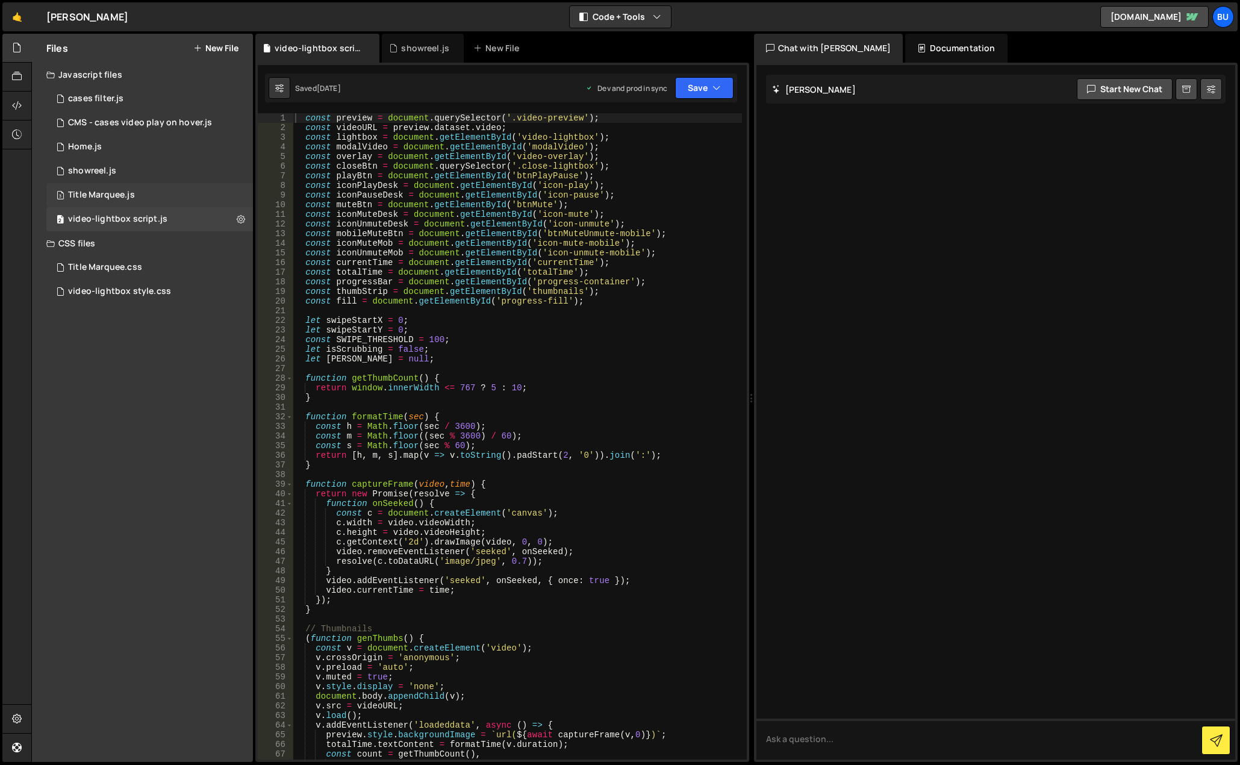
scroll to position [0, 0]
click at [498, 299] on div "const preview = document . querySelector ( '.video-preview' ) ; const videoURL …" at bounding box center [517, 446] width 449 height 666
type textarea "});"
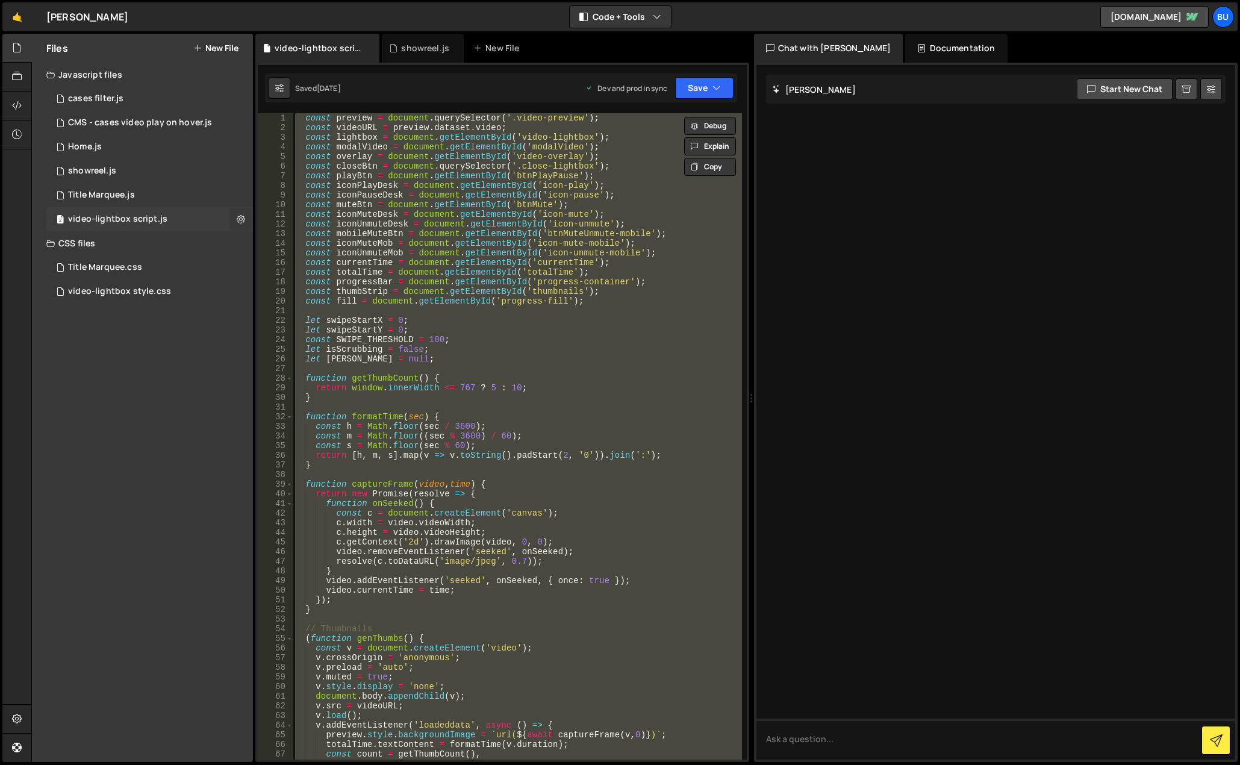
click at [243, 220] on icon at bounding box center [241, 218] width 8 height 11
type input "video-lightbox script"
radio input "true"
checkbox input "true"
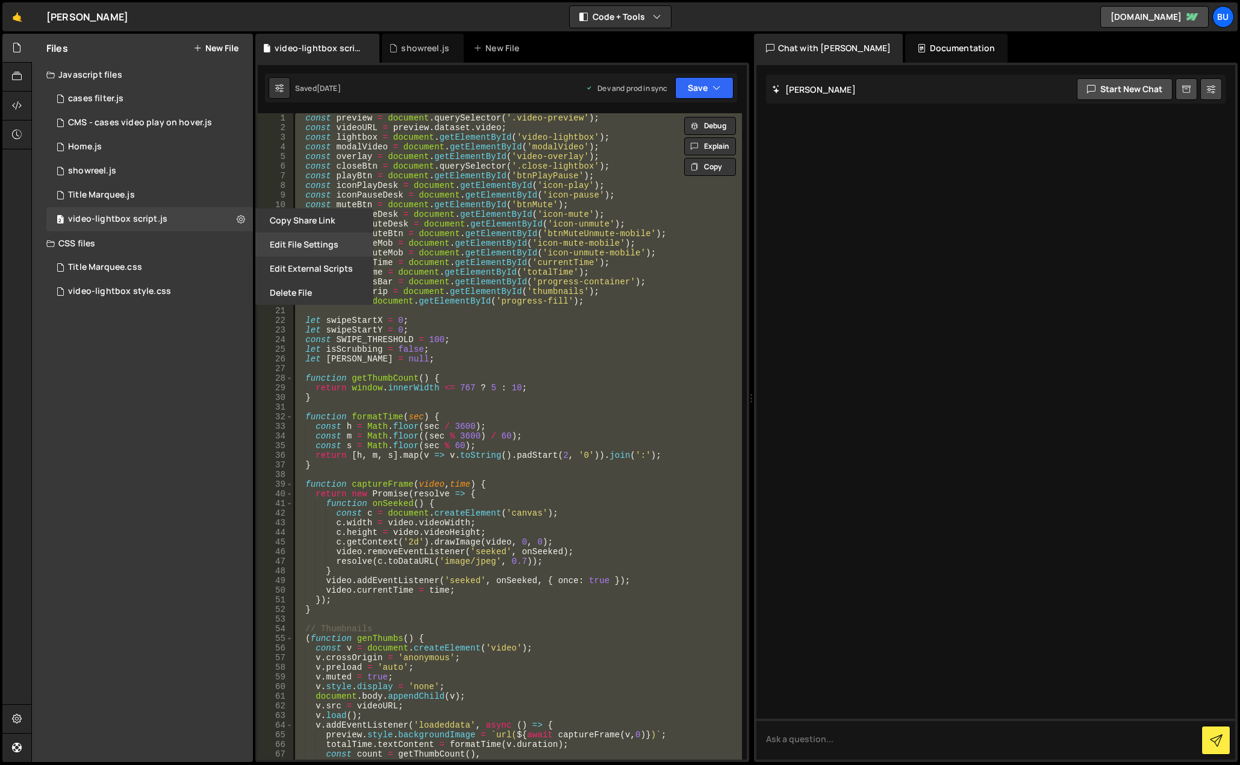
click at [306, 243] on button "Edit File Settings" at bounding box center [314, 245] width 118 height 24
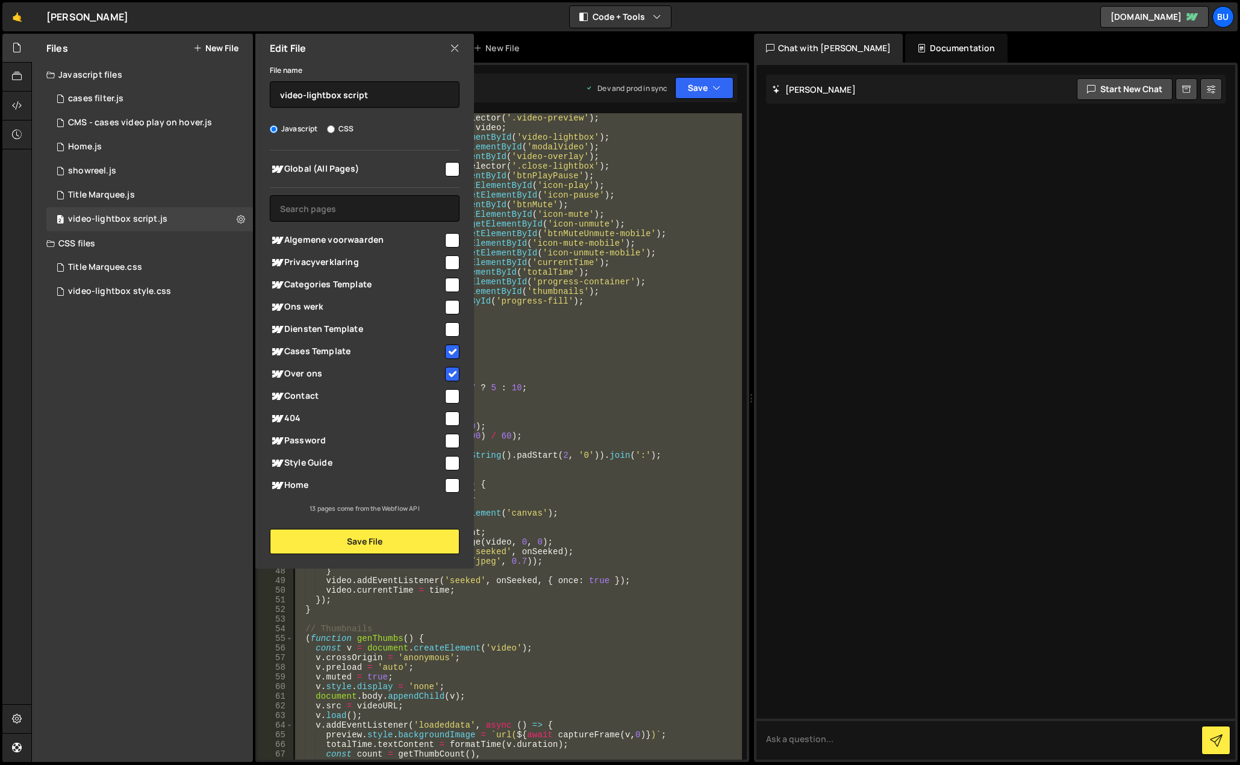
click at [460, 46] on div "Edit File" at bounding box center [364, 48] width 219 height 29
click at [451, 48] on icon at bounding box center [455, 48] width 10 height 13
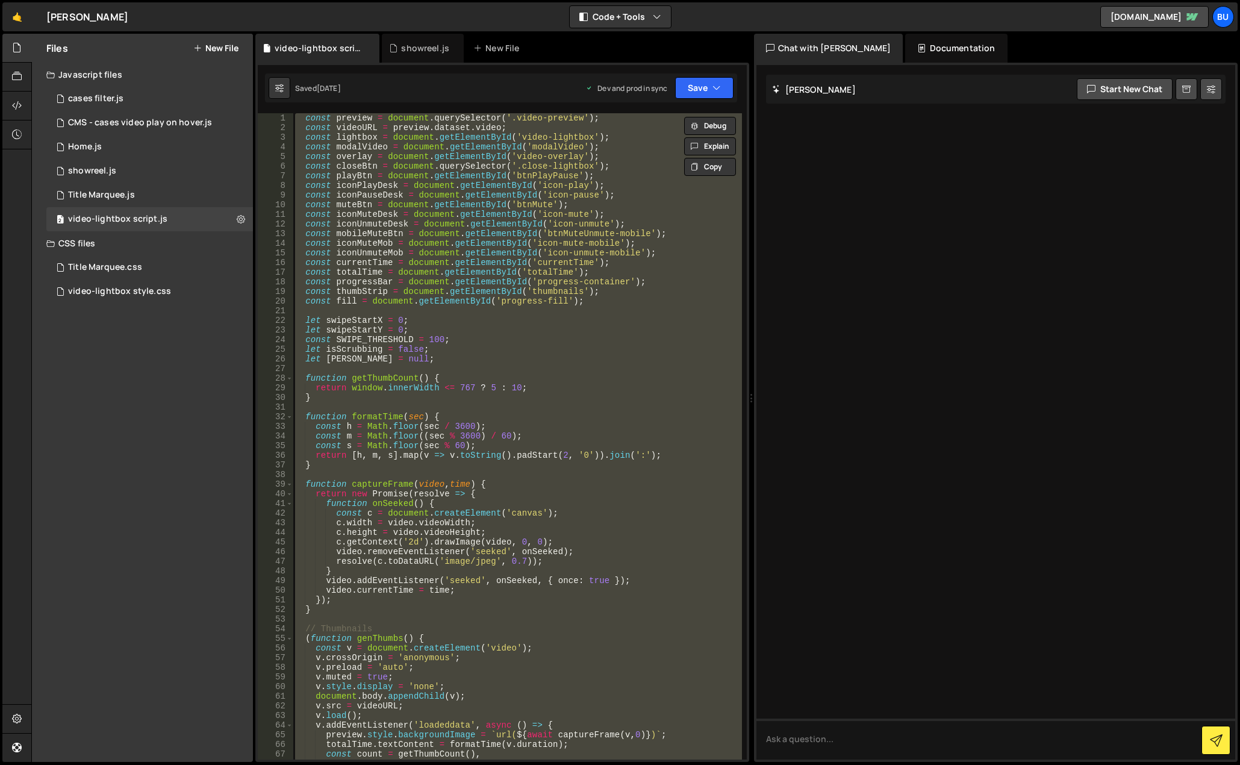
click at [545, 353] on div "const preview = document . querySelector ( '.video-preview' ) ; const videoURL …" at bounding box center [517, 436] width 449 height 646
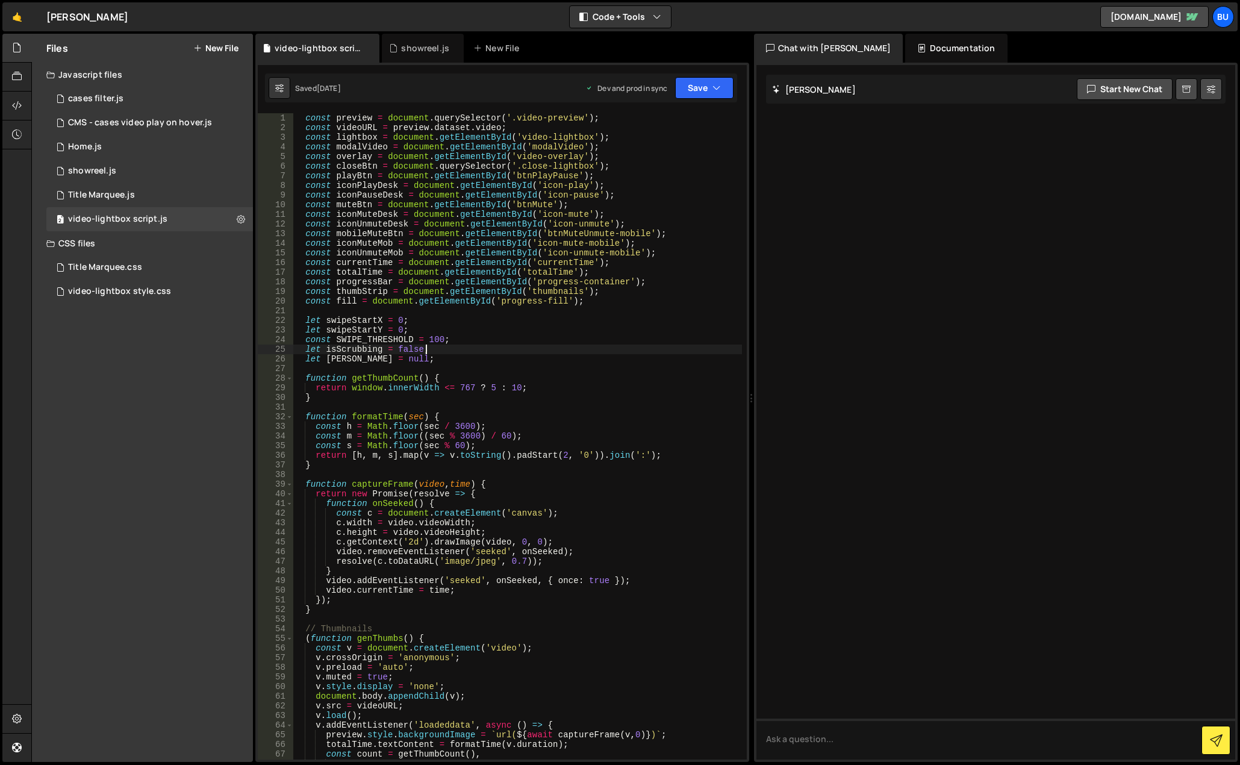
type textarea "});"
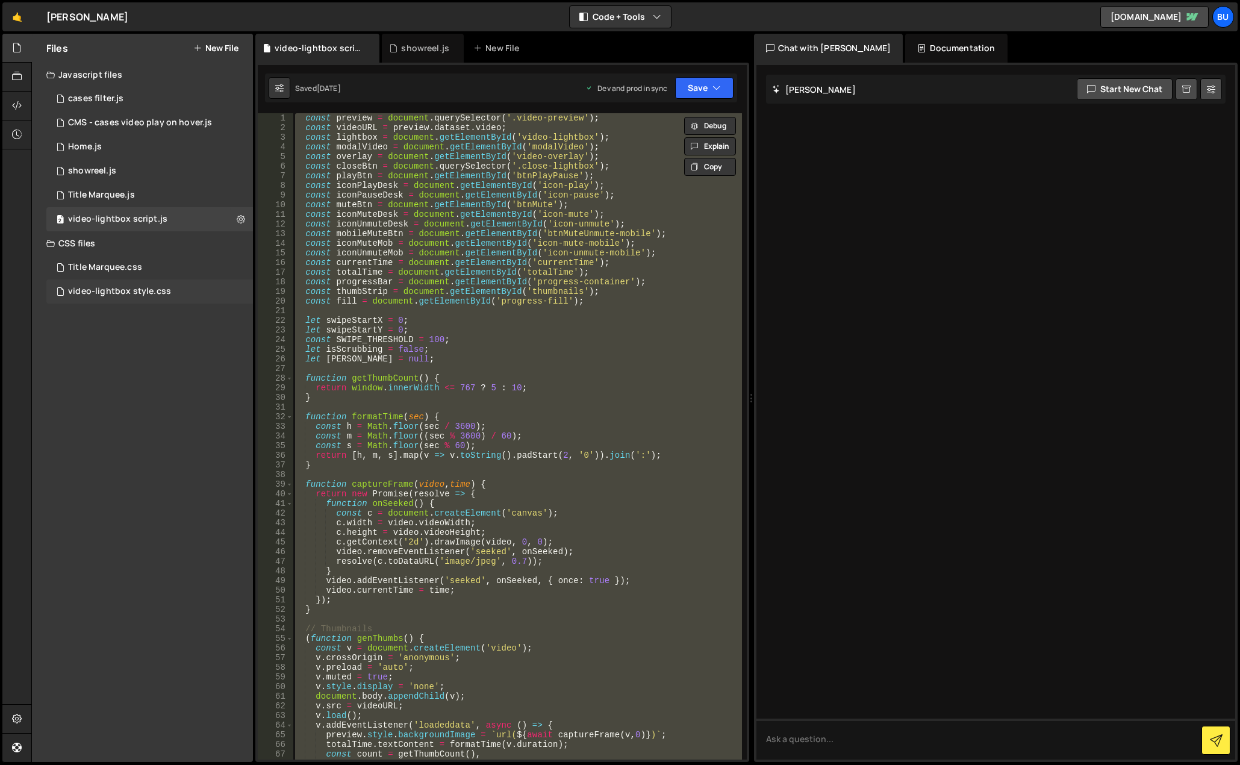
click at [110, 286] on div "video-lightbox style.css" at bounding box center [119, 291] width 103 height 11
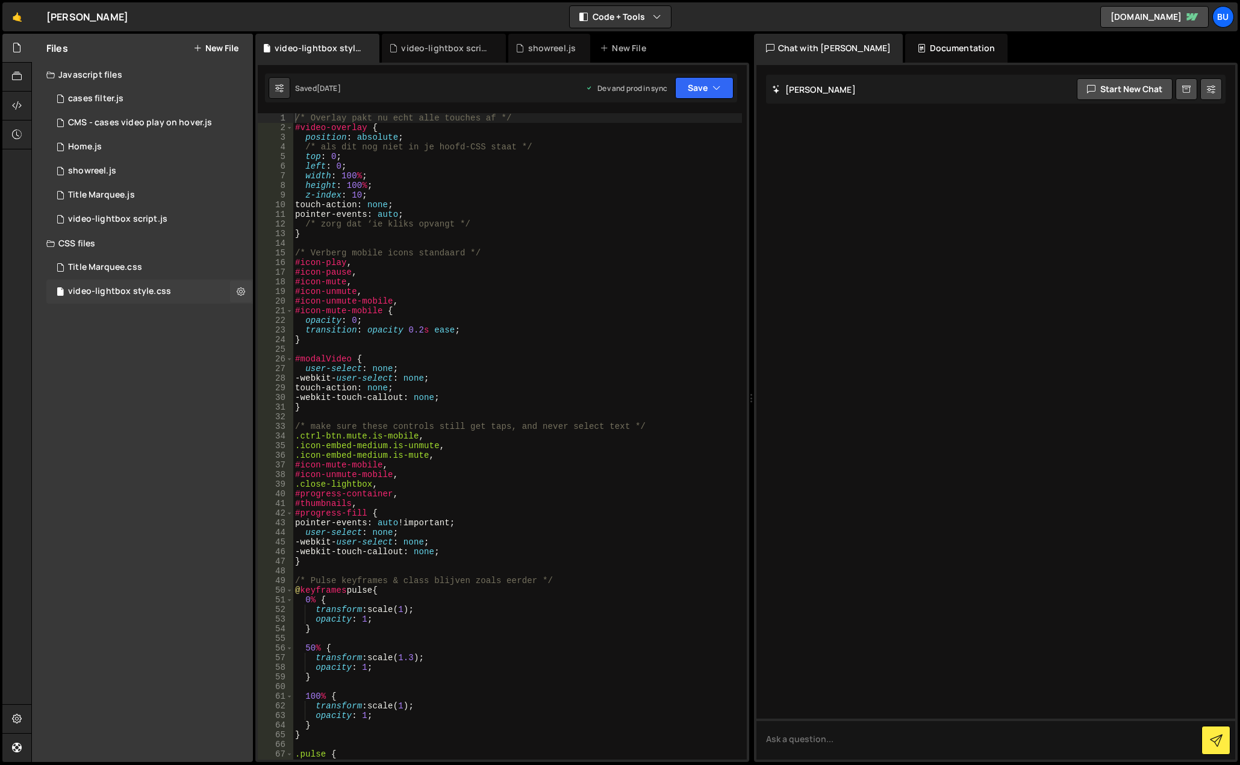
click at [188, 300] on div "video-lightbox style.css 0" at bounding box center [149, 291] width 207 height 24
click at [397, 276] on div "/* Overlay pakt nu echt alle touches af */ #video-overlay { position : absolute…" at bounding box center [517, 446] width 449 height 666
type textarea "}"
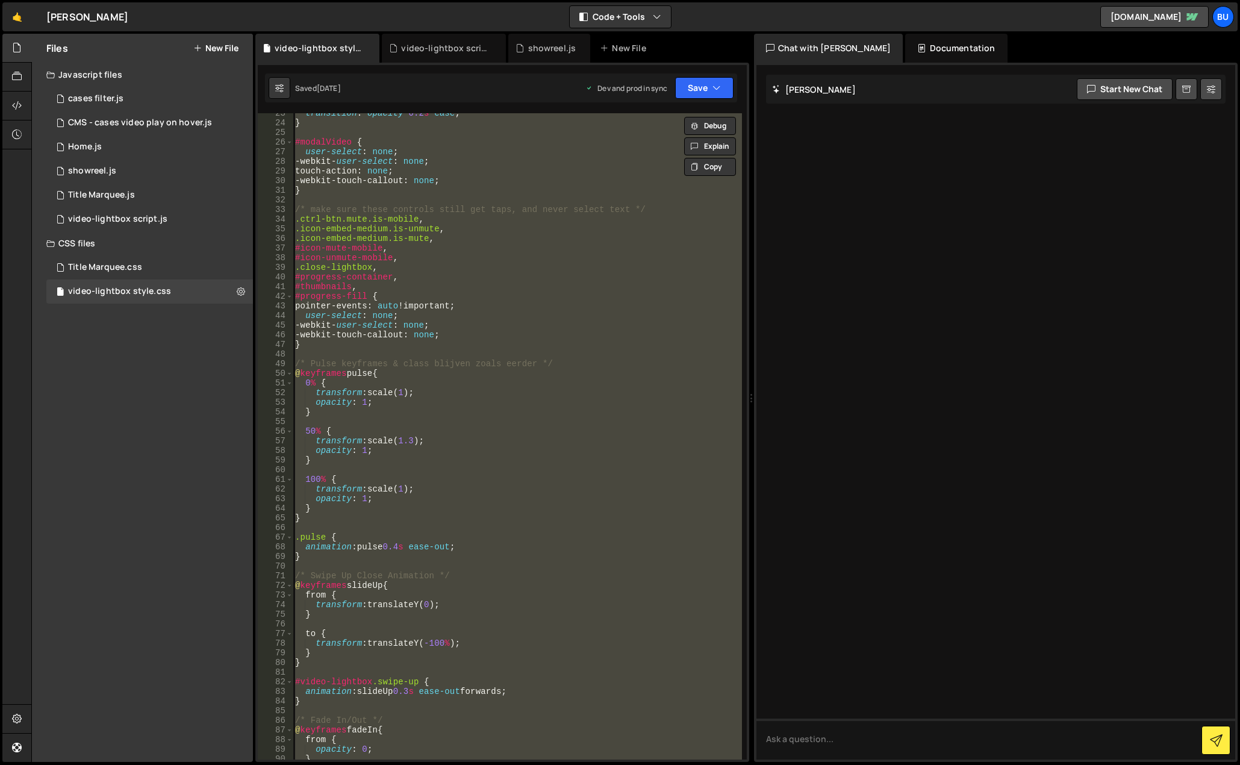
scroll to position [217, 0]
